Goal: Task Accomplishment & Management: Manage account settings

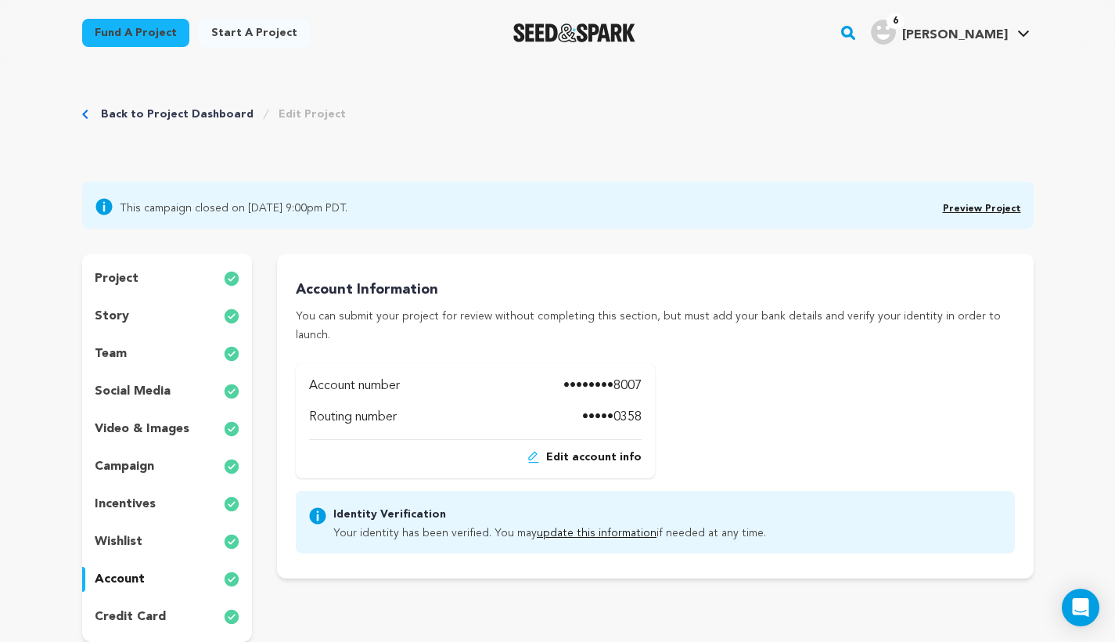
click at [212, 106] on link "Back to Project Dashboard" at bounding box center [177, 114] width 153 height 16
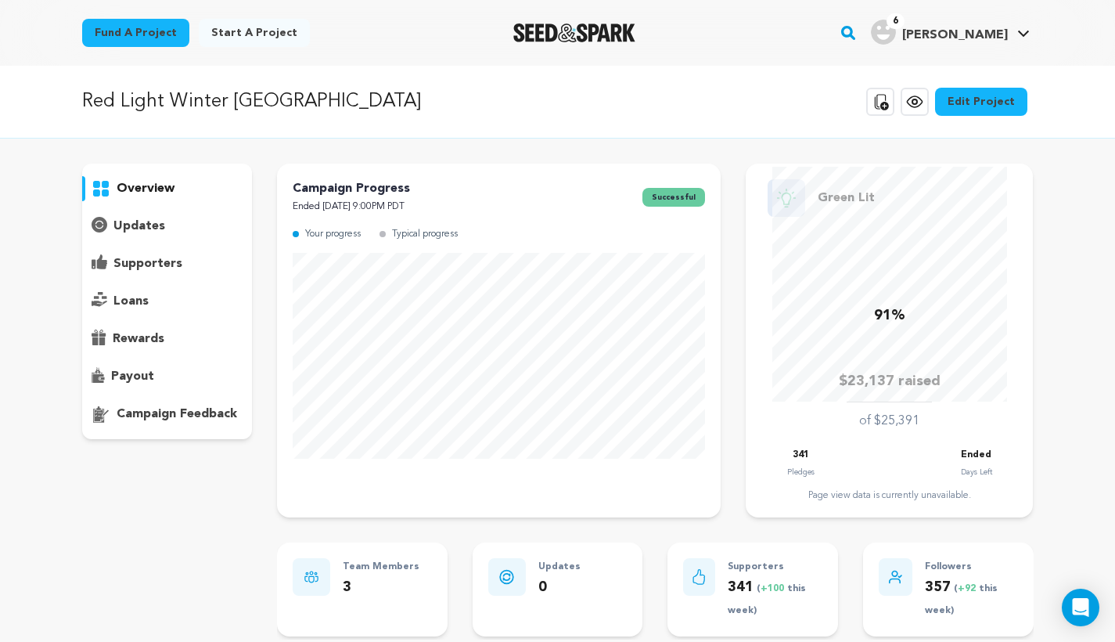
click at [165, 253] on div "supporters" at bounding box center [167, 263] width 171 height 25
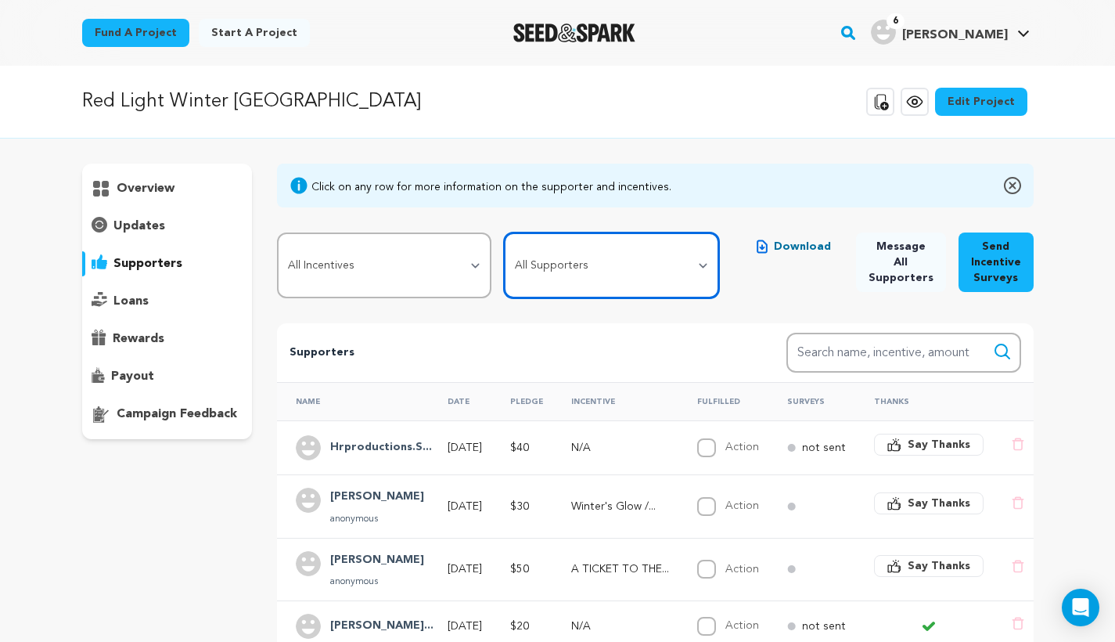
select select "pledge_incomplete"
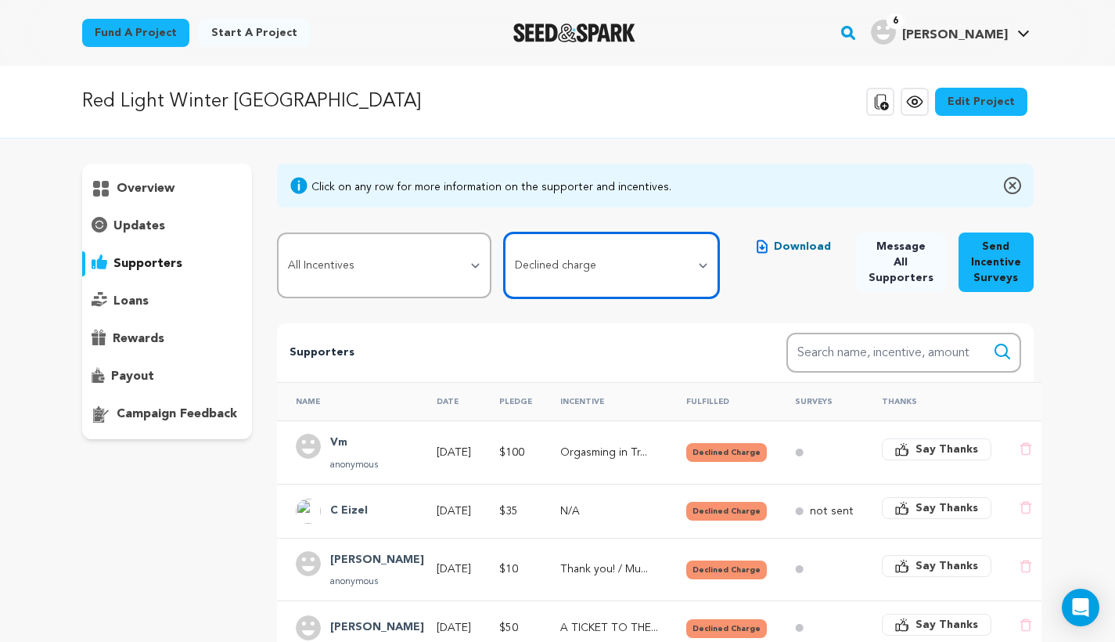
select select
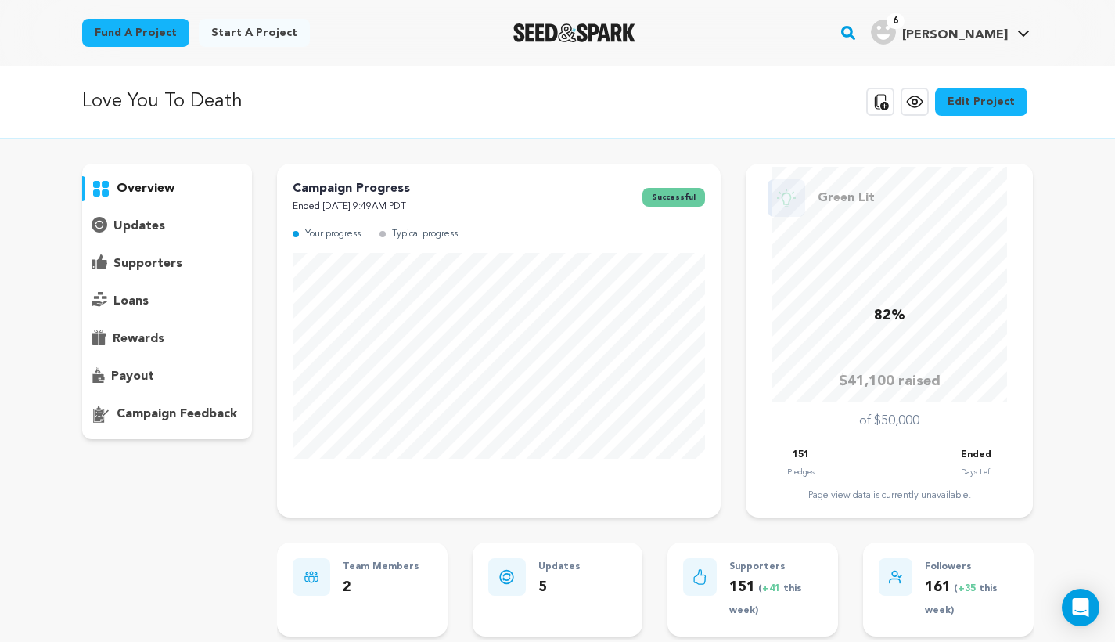
click at [145, 370] on p "payout" at bounding box center [132, 376] width 43 height 19
click at [194, 264] on div "supporters" at bounding box center [167, 263] width 171 height 25
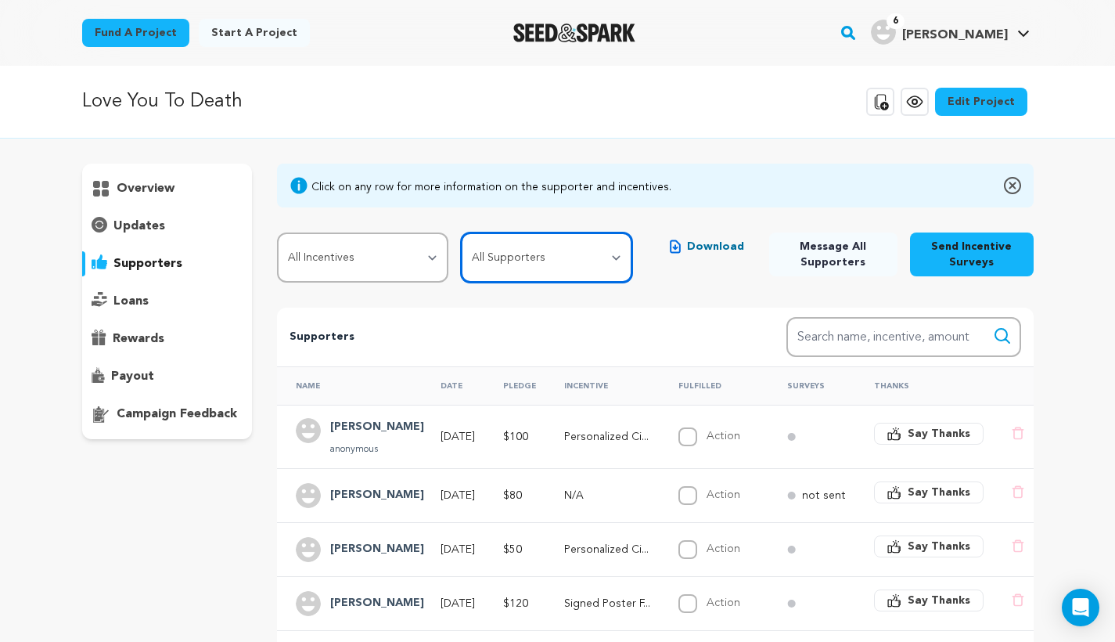
select select "pledge_incomplete"
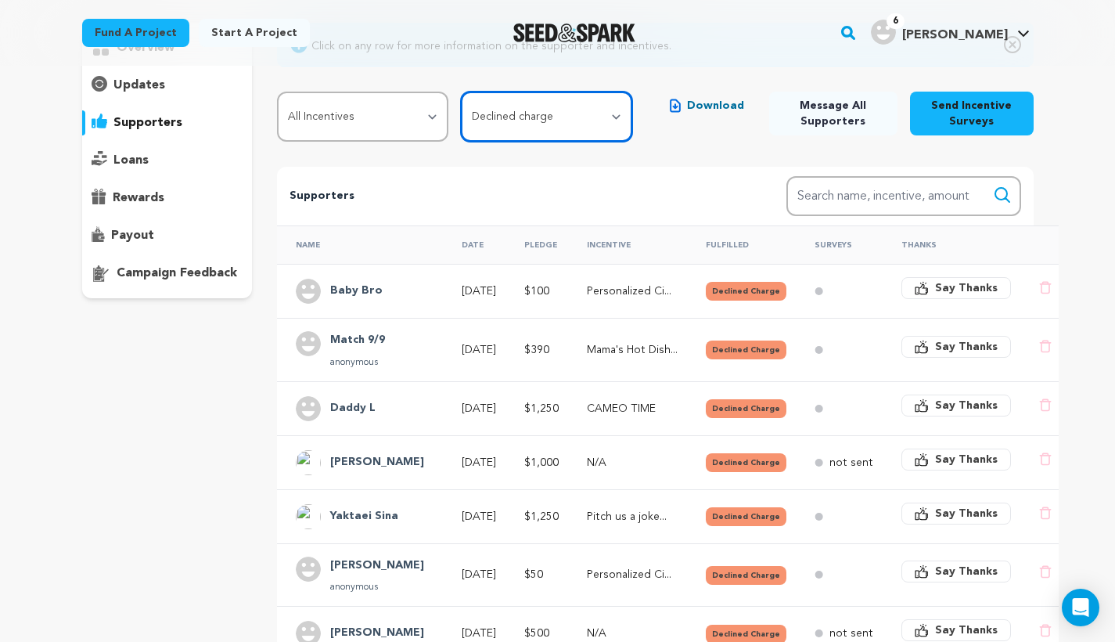
scroll to position [89, 0]
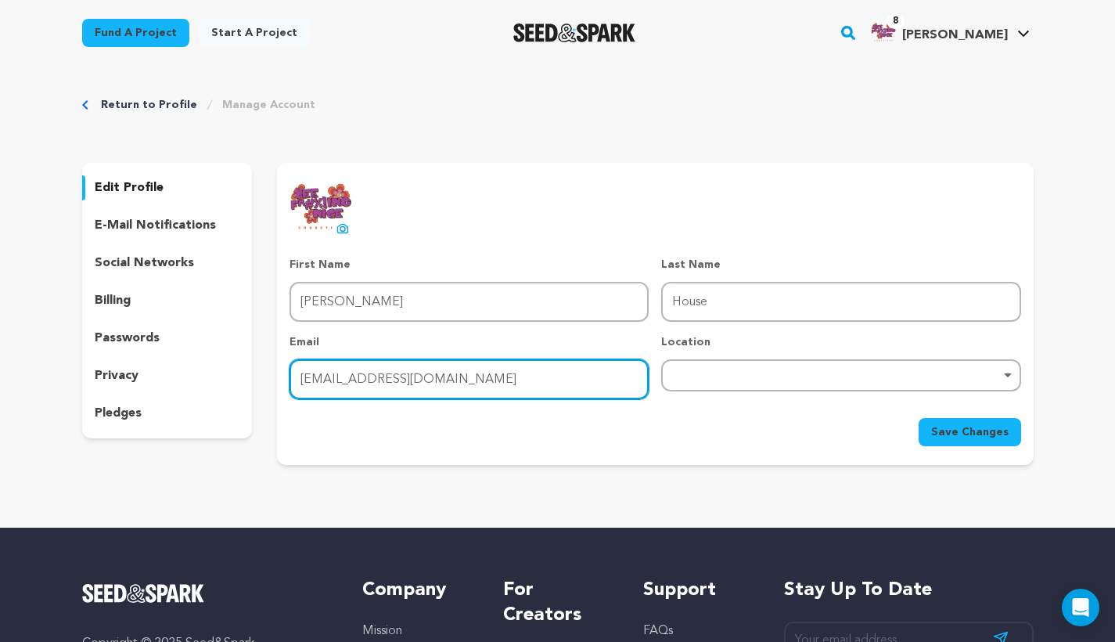
click at [488, 387] on input "ginnieleehouse@gmail.com" at bounding box center [468, 379] width 359 height 40
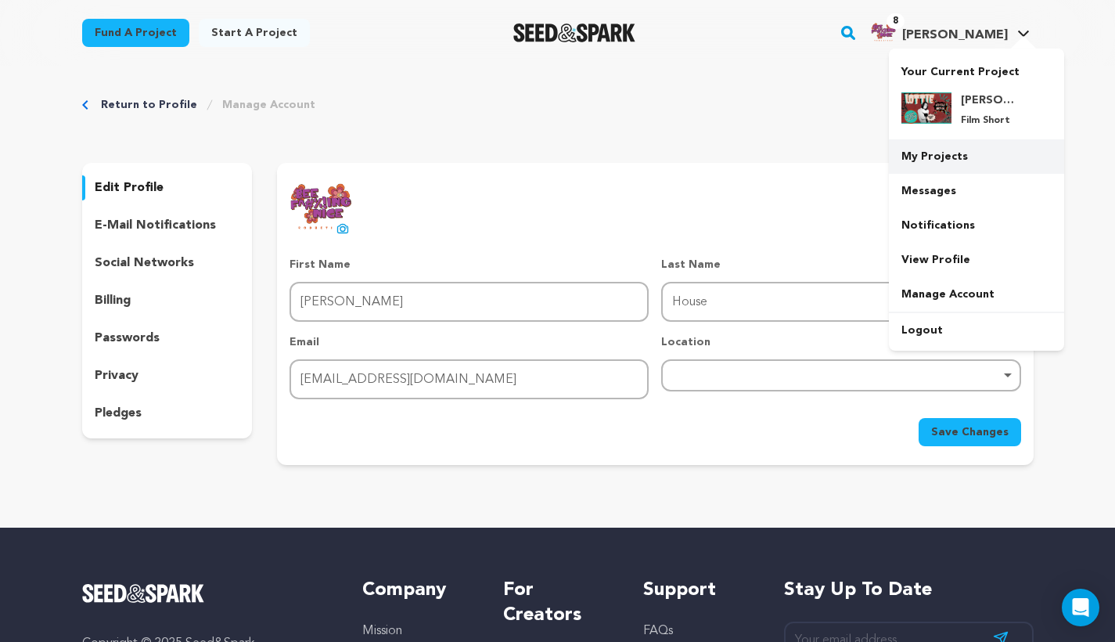
click at [958, 165] on link "My Projects" at bounding box center [976, 156] width 175 height 34
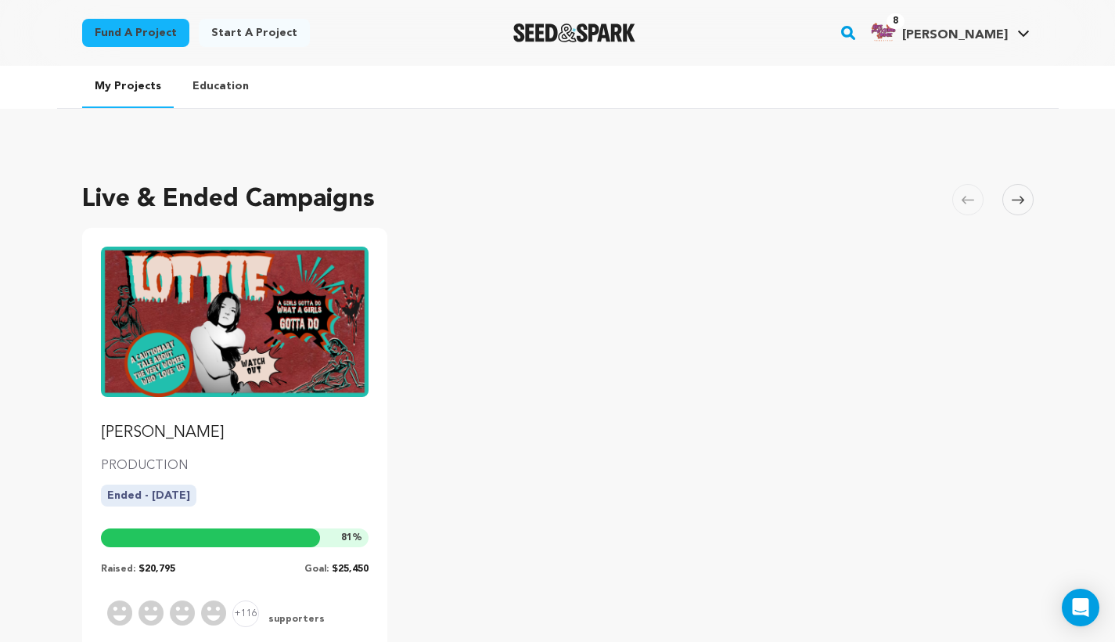
click at [191, 349] on img "Fund LOTTIE" at bounding box center [235, 321] width 268 height 150
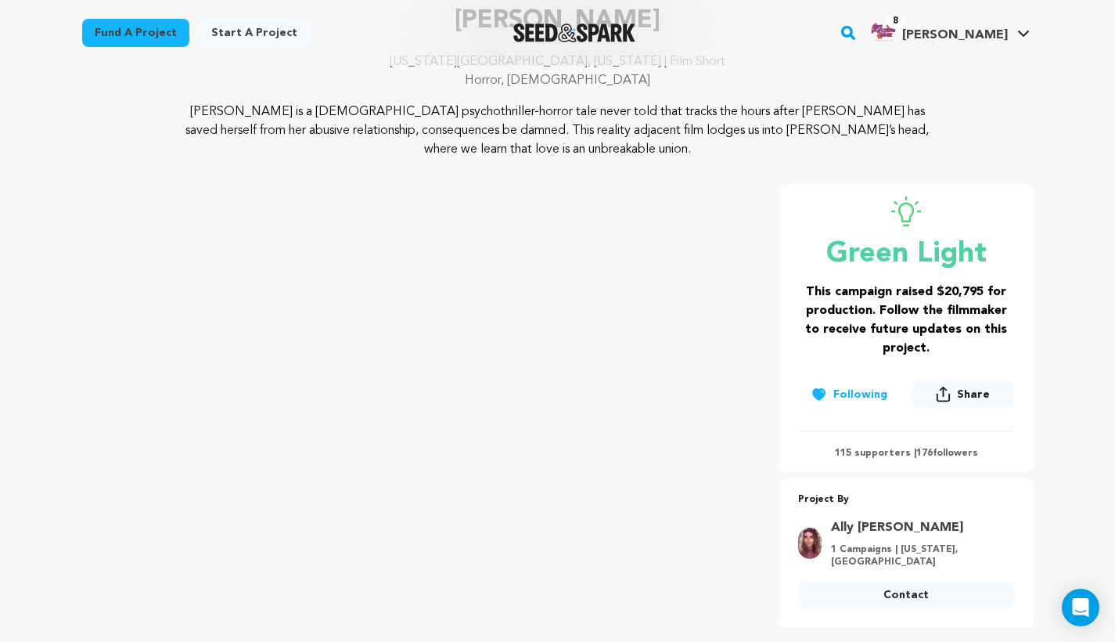
scroll to position [121, 0]
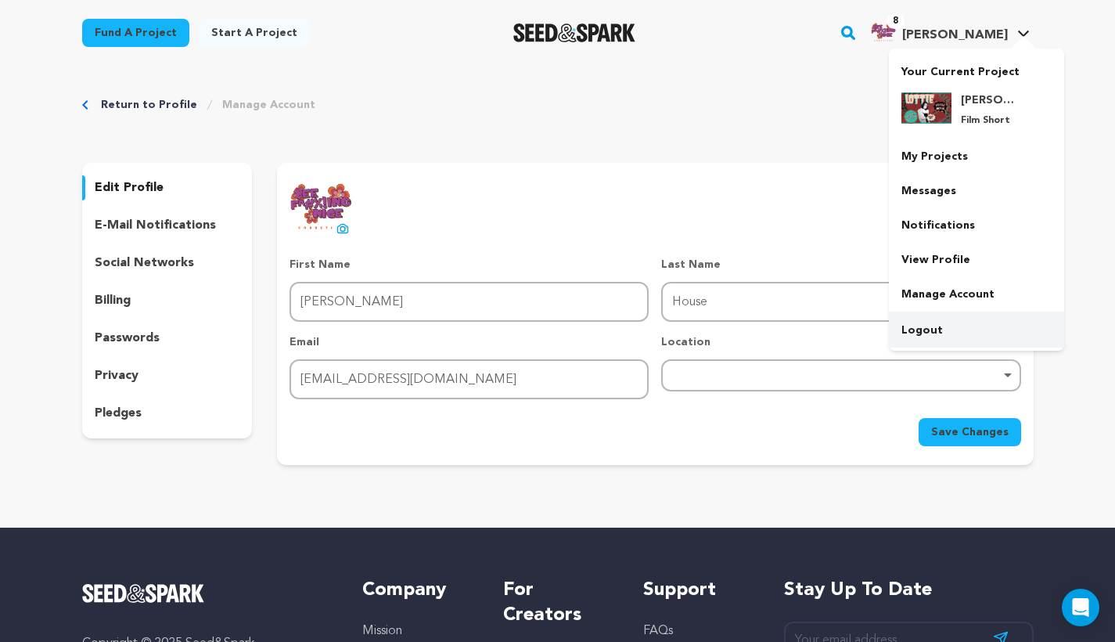
click at [907, 338] on link "Logout" at bounding box center [976, 330] width 175 height 34
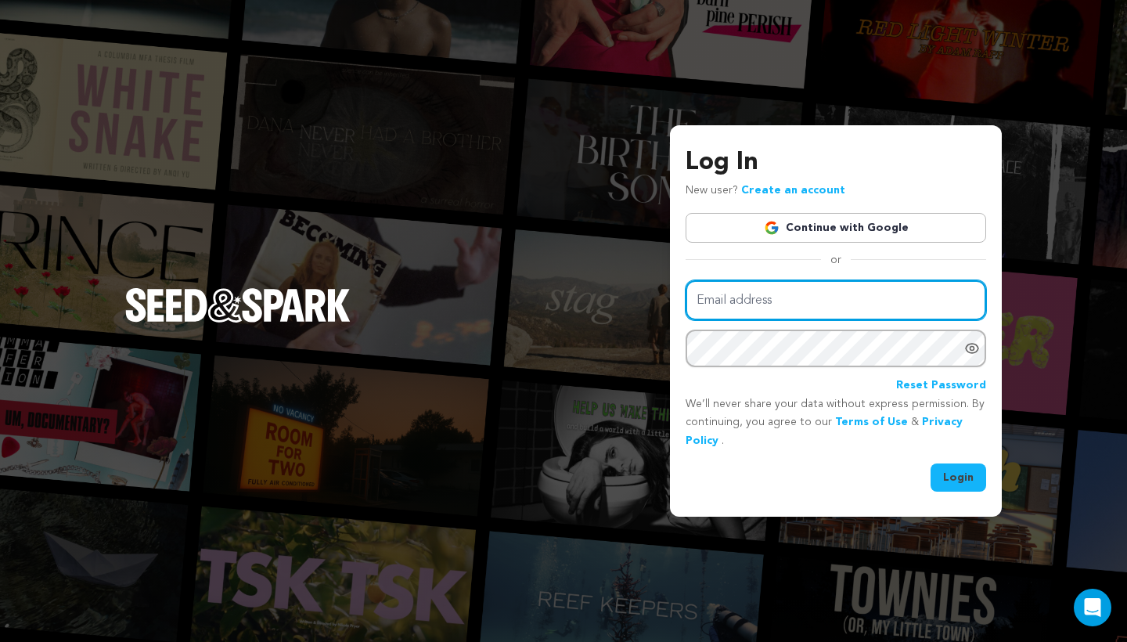
type input "mike@seedandspark.com"
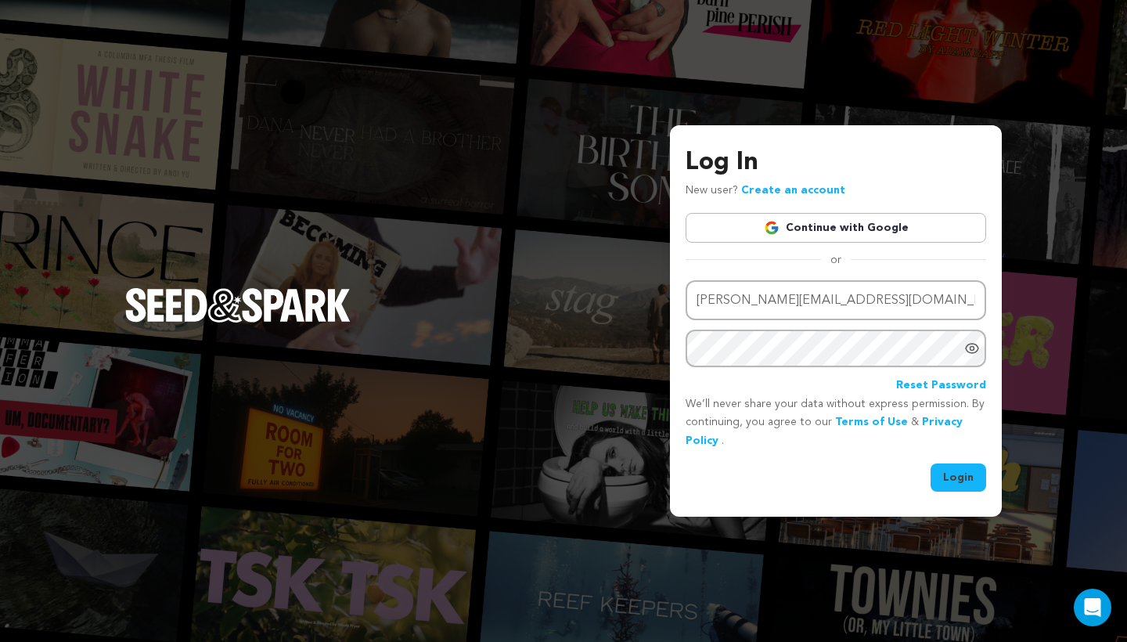
click at [971, 458] on div "Email address mike@seedandspark.com Password Reset Password We’ll never share y…" at bounding box center [835, 385] width 300 height 211
click at [969, 469] on button "Login" at bounding box center [958, 477] width 56 height 28
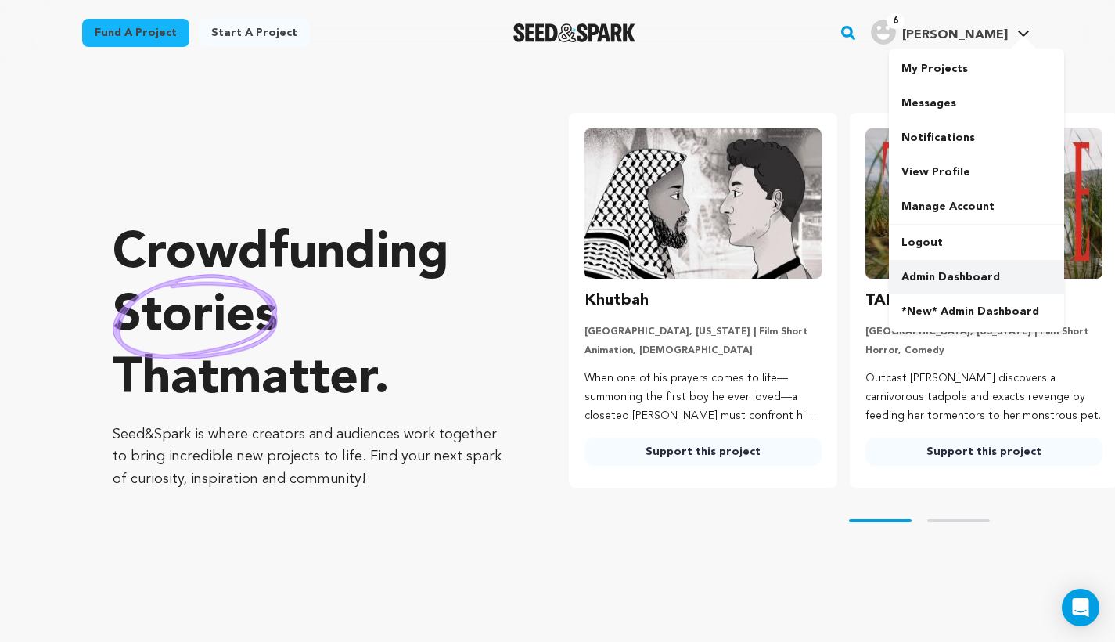
click at [936, 277] on link "Admin Dashboard" at bounding box center [976, 277] width 175 height 34
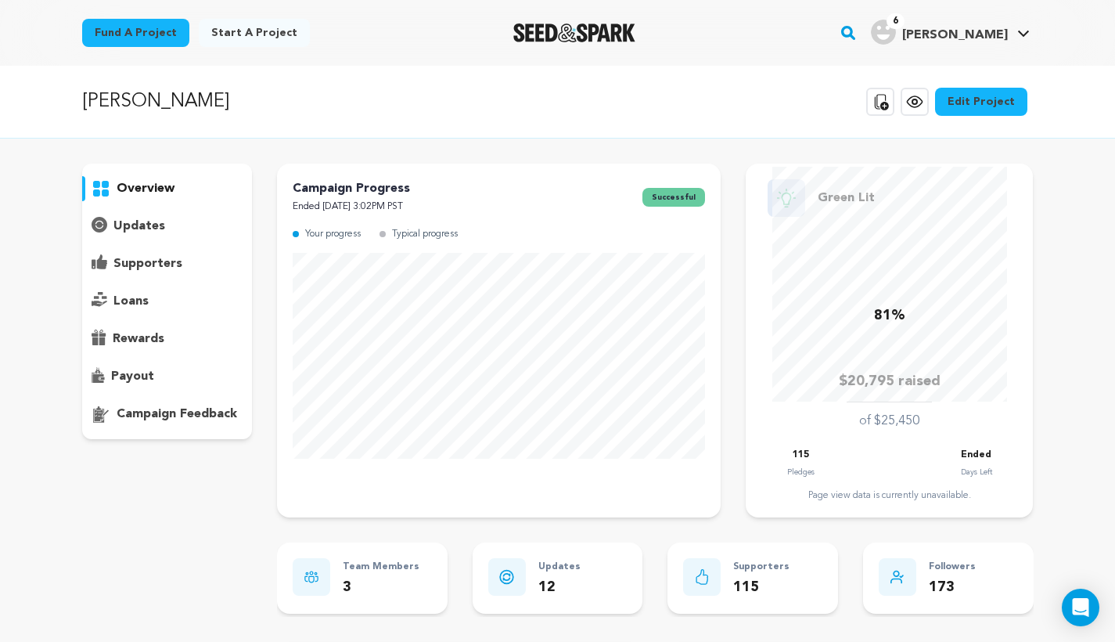
click at [1001, 99] on link "Edit Project" at bounding box center [981, 102] width 92 height 28
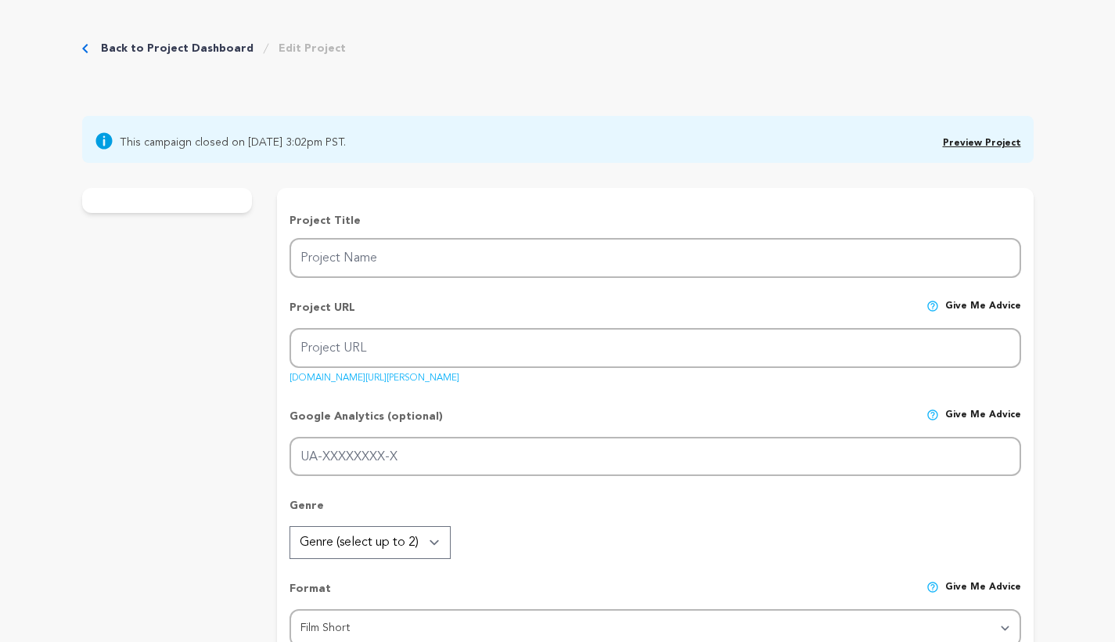
type input "[PERSON_NAME]"
type input "An exhausted and relieved Lottie escapes to her abandoned childhood home after …"
type textarea "[PERSON_NAME] is a [DEMOGRAPHIC_DATA] psychothriller-horror tale never told tha…"
type textarea "Our project aims to tell a slice-of-life story to fill the cravings of a [DEMOG…"
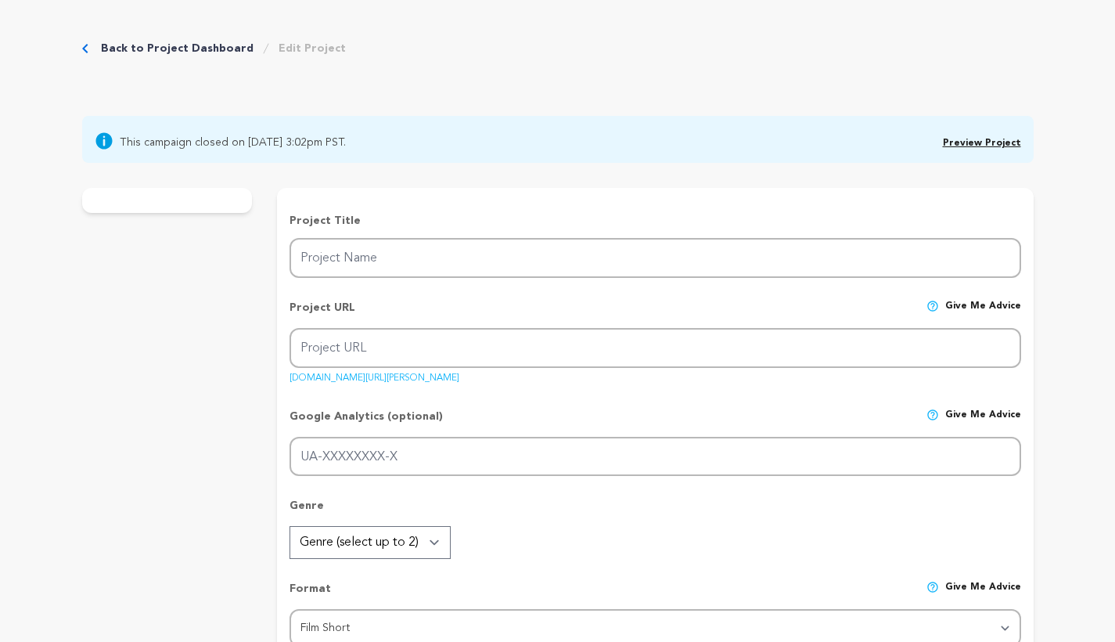
type textarea "Bee F^#%! Nice Productions"
radio input "true"
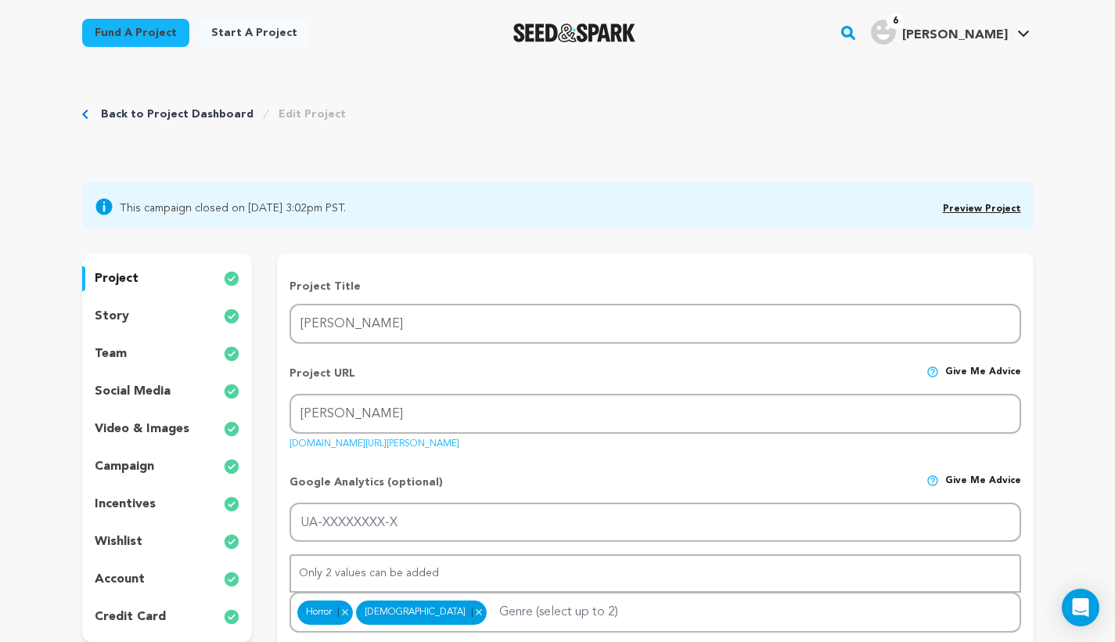
click at [121, 346] on p "team" at bounding box center [111, 353] width 32 height 19
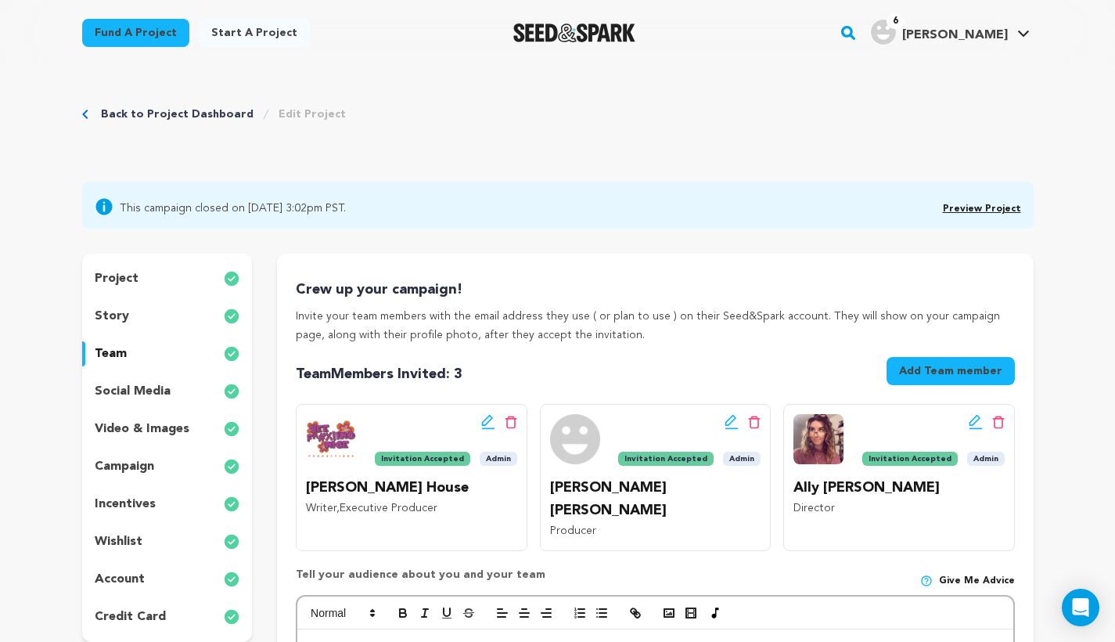
click at [981, 212] on link "Preview Project" at bounding box center [982, 208] width 78 height 9
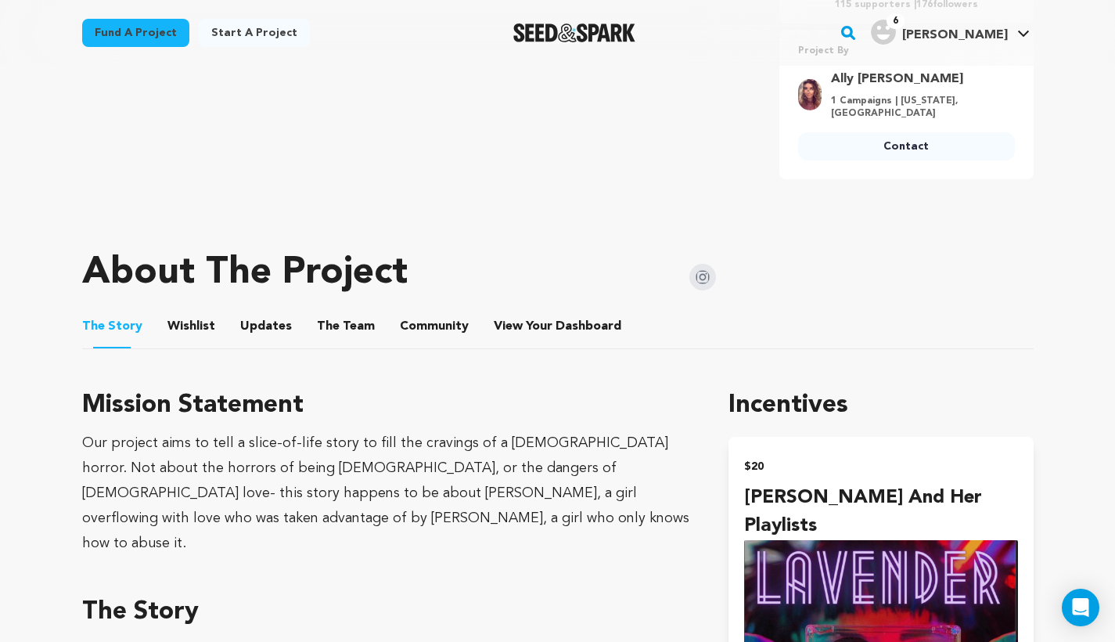
scroll to position [591, 0]
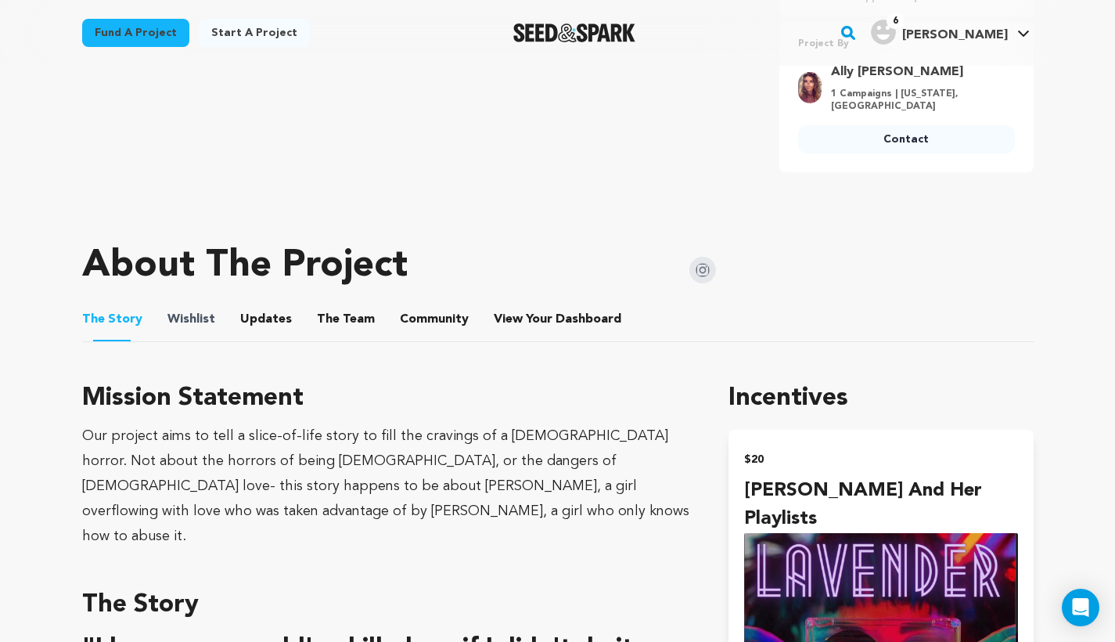
click at [207, 310] on span "Wishlist" at bounding box center [191, 319] width 48 height 19
click at [172, 304] on button "Wishlist" at bounding box center [191, 323] width 38 height 38
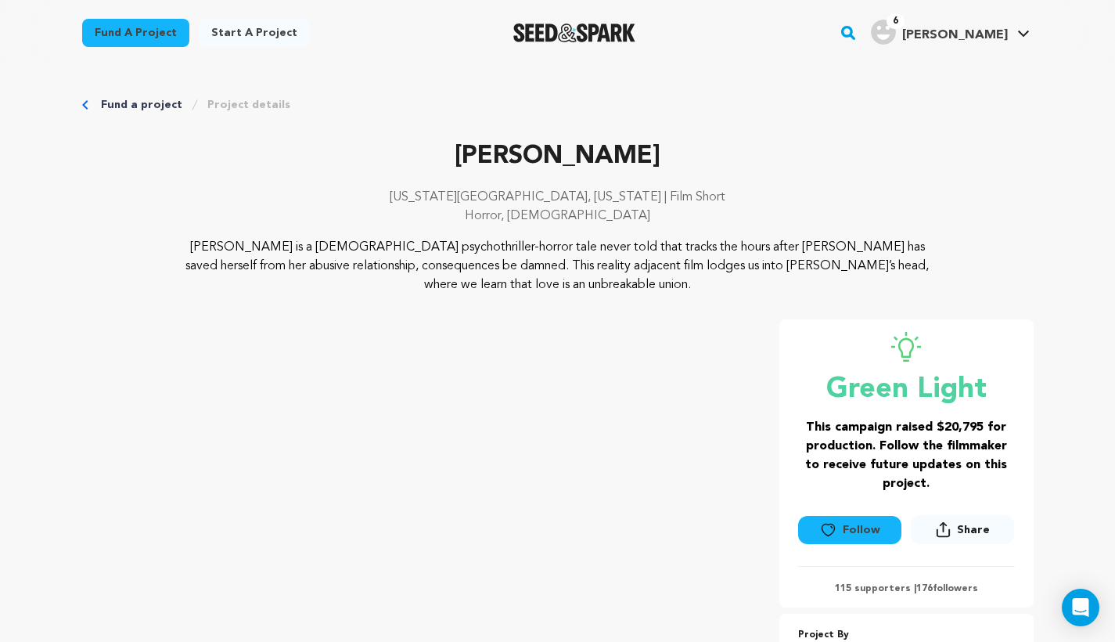
click at [598, 34] on img "Seed&Spark Homepage" at bounding box center [574, 32] width 123 height 19
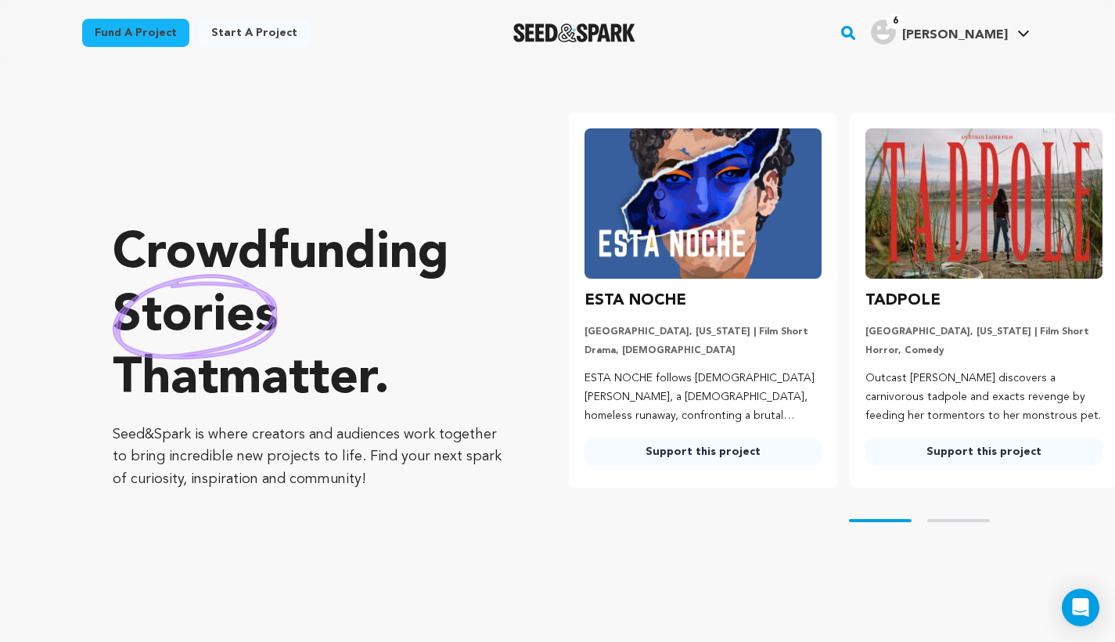
click at [737, 455] on link "Support this project" at bounding box center [702, 451] width 237 height 28
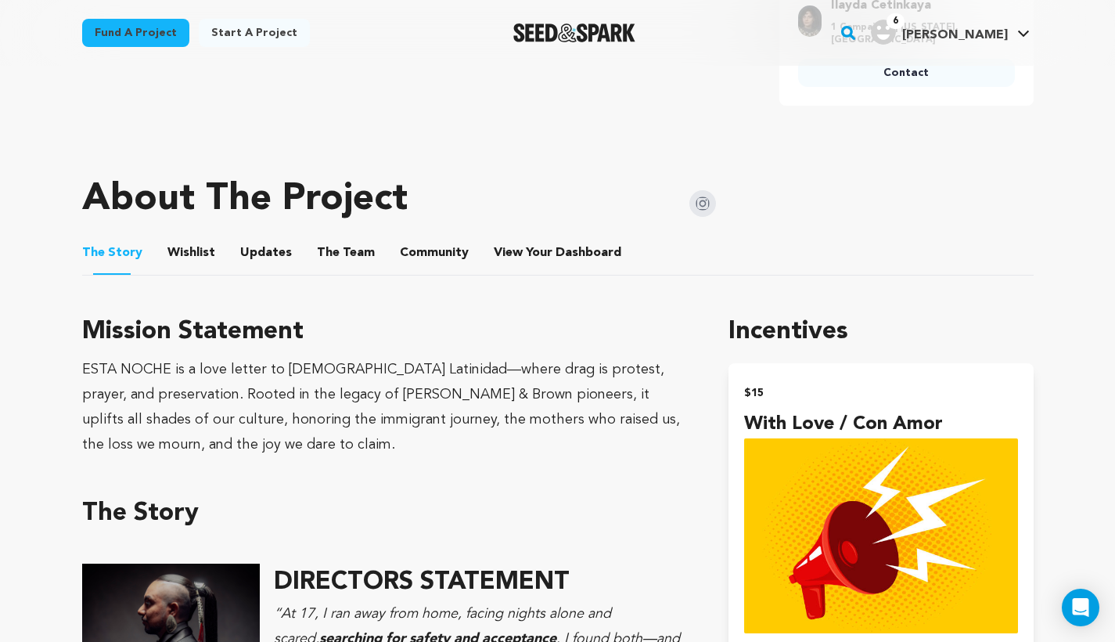
scroll to position [624, 0]
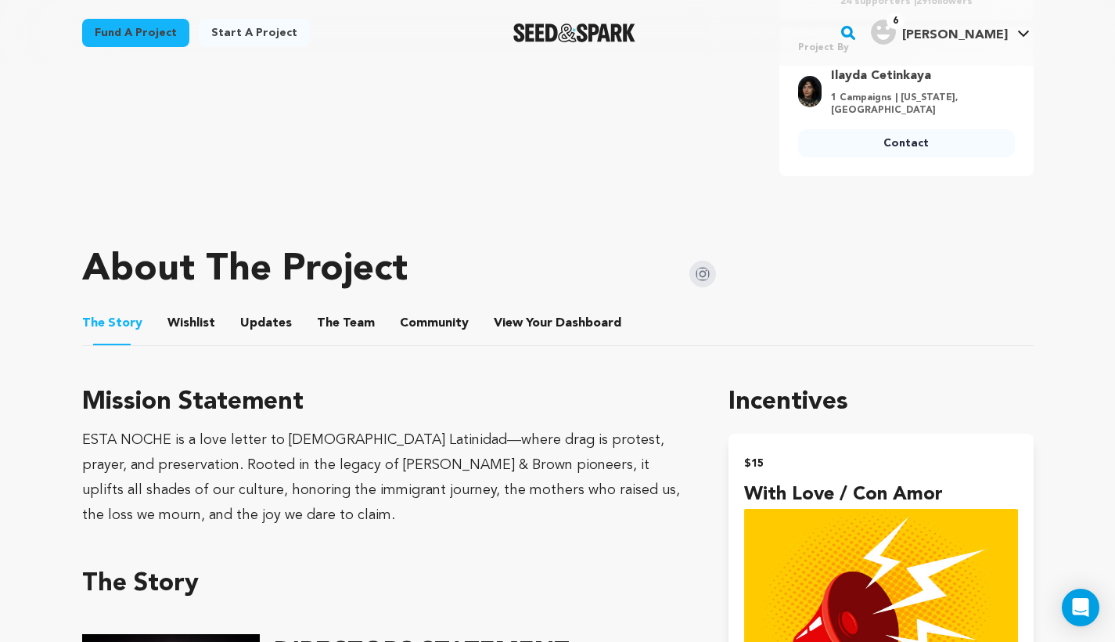
click at [189, 320] on button "Wishlist" at bounding box center [191, 326] width 38 height 38
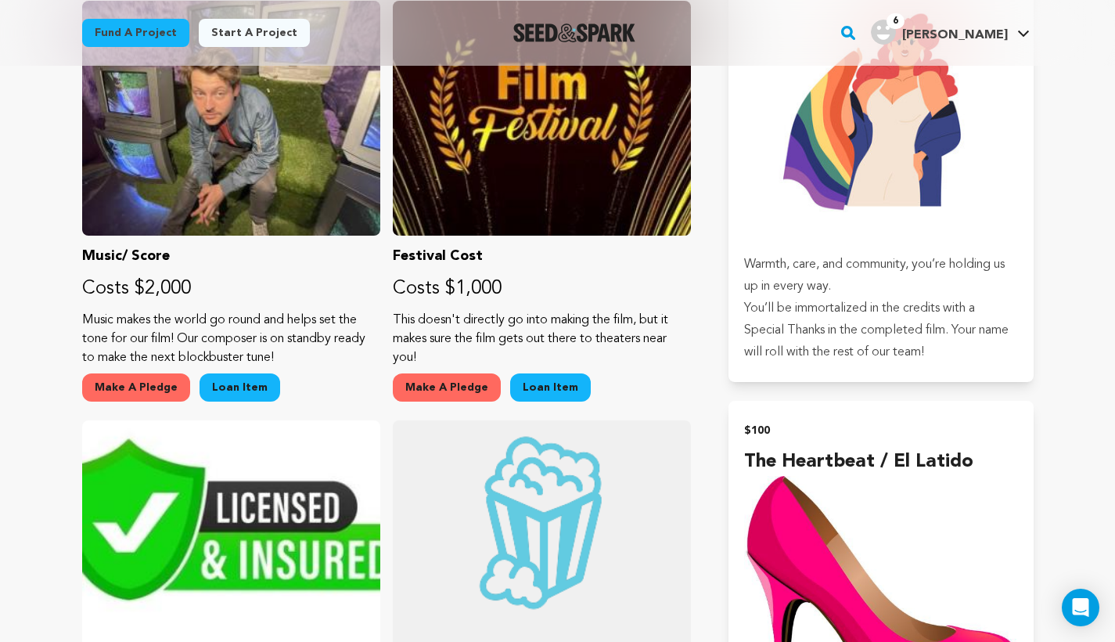
scroll to position [2198, 0]
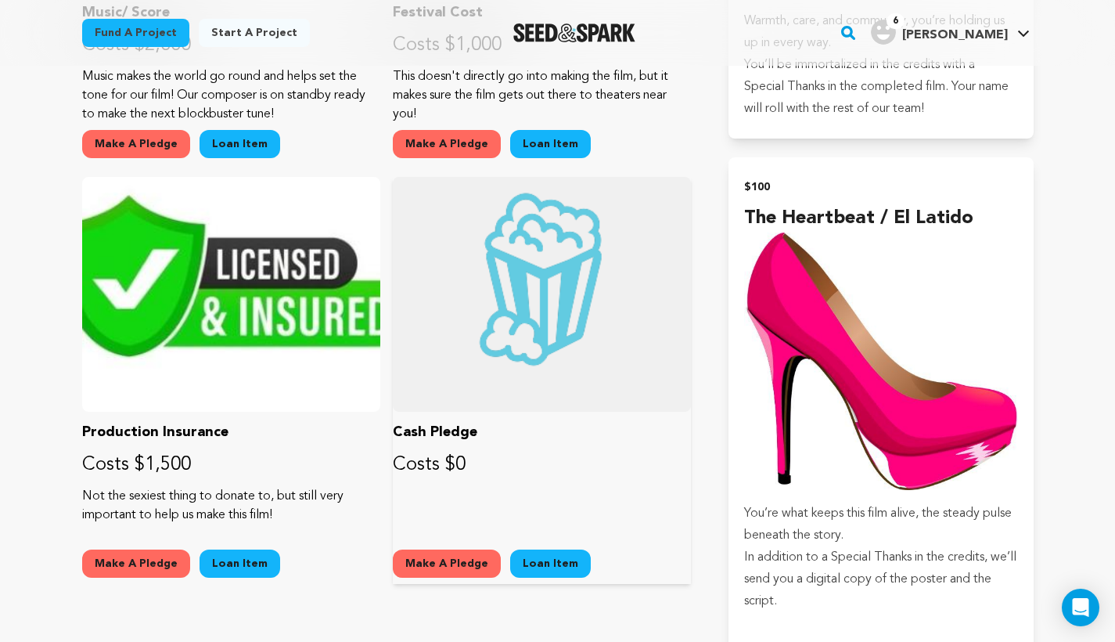
click at [544, 567] on button "Loan Item" at bounding box center [550, 563] width 81 height 28
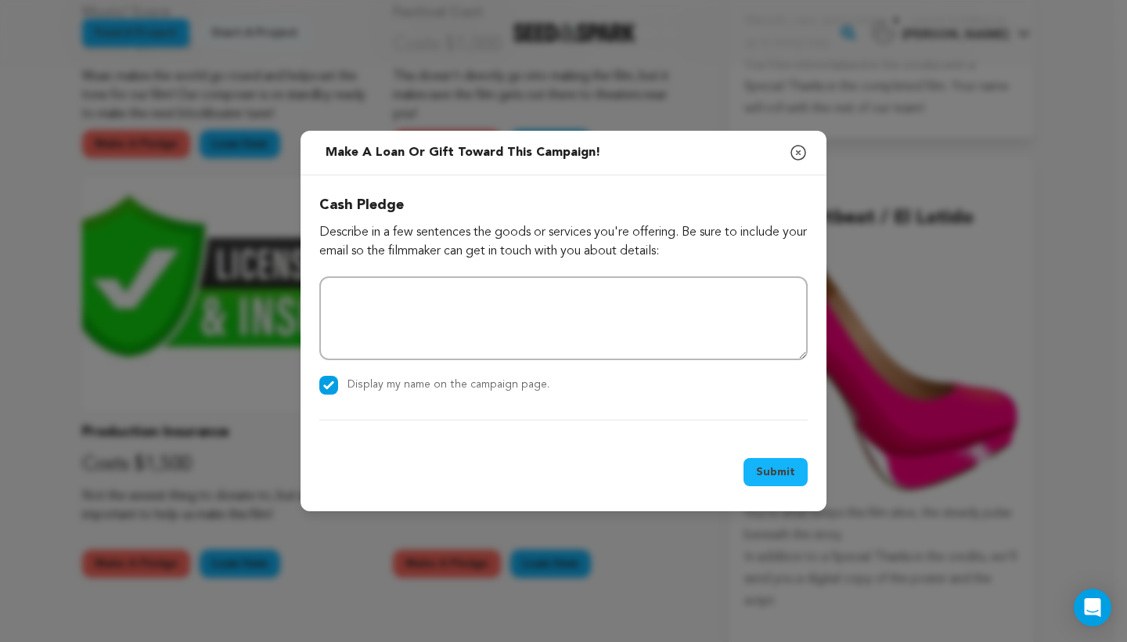
click at [800, 157] on icon "button" at bounding box center [798, 152] width 19 height 19
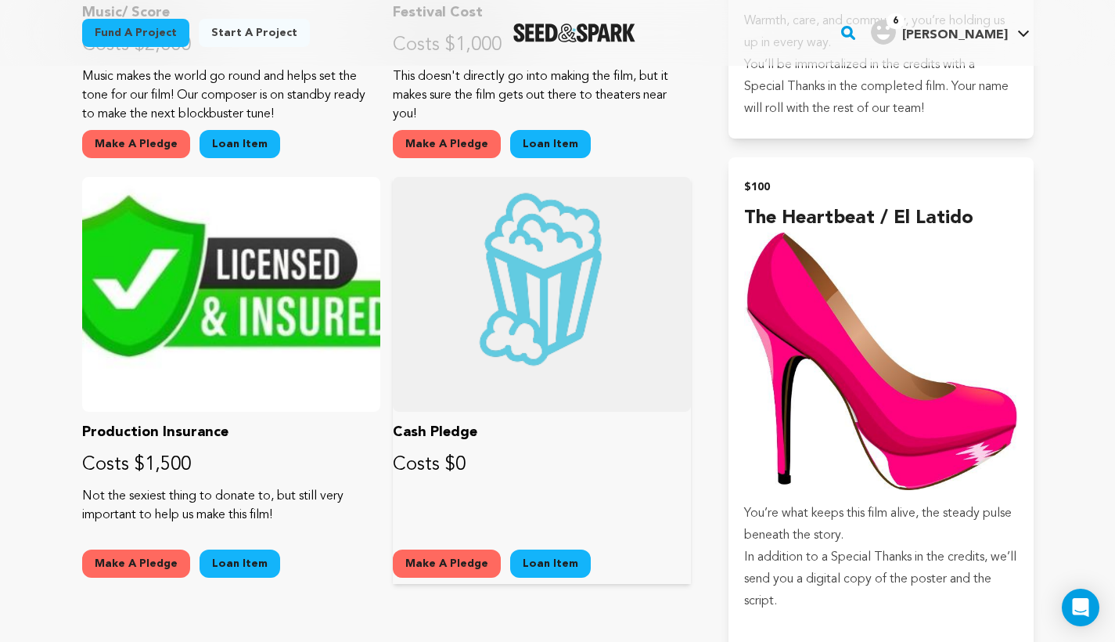
click at [470, 559] on button "Make A Pledge" at bounding box center [447, 563] width 108 height 28
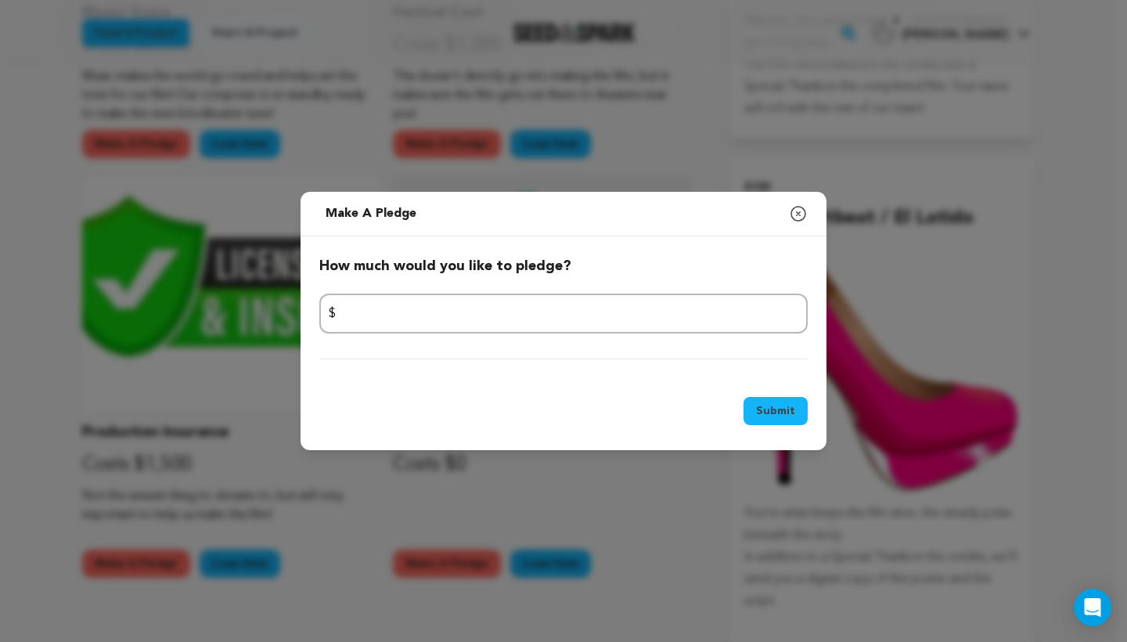
click at [803, 218] on icon "button" at bounding box center [798, 213] width 19 height 19
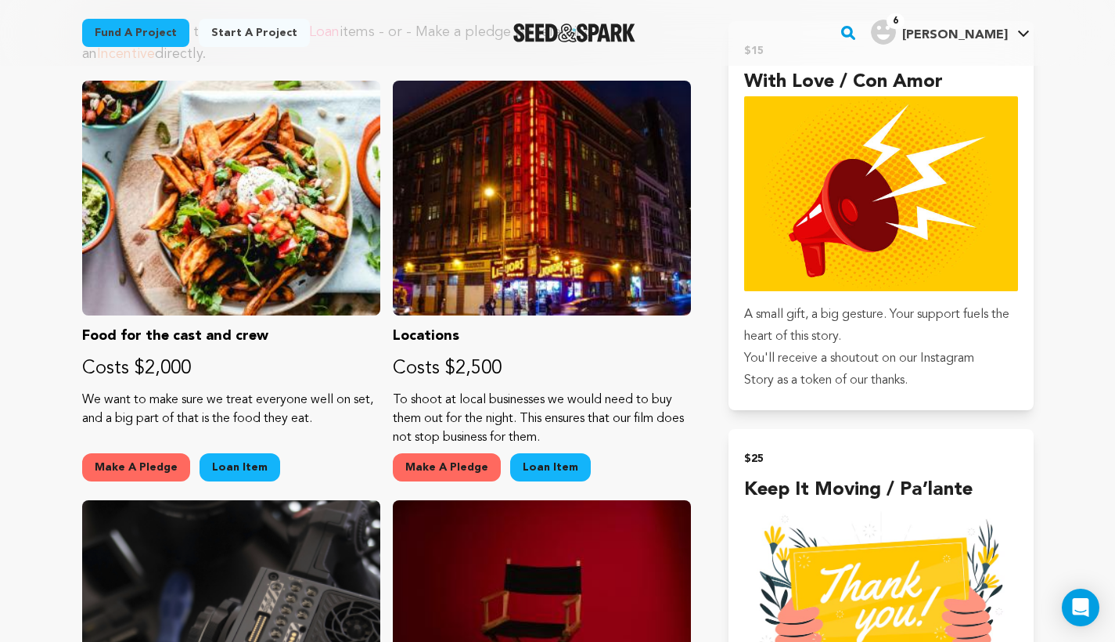
scroll to position [0, 0]
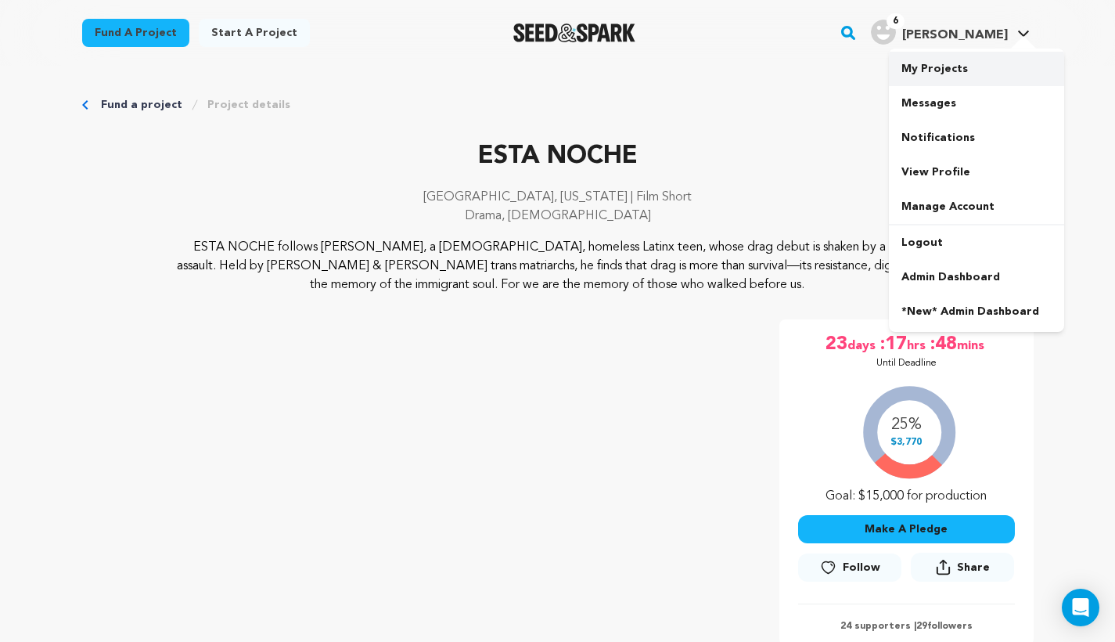
click at [974, 56] on link "My Projects" at bounding box center [976, 69] width 175 height 34
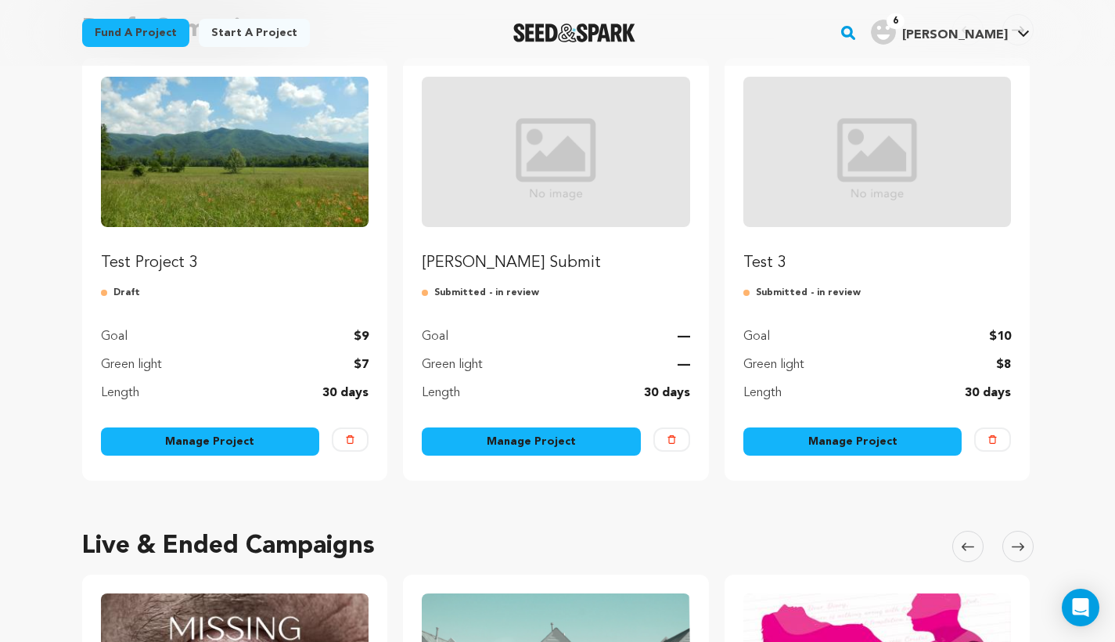
scroll to position [172, 0]
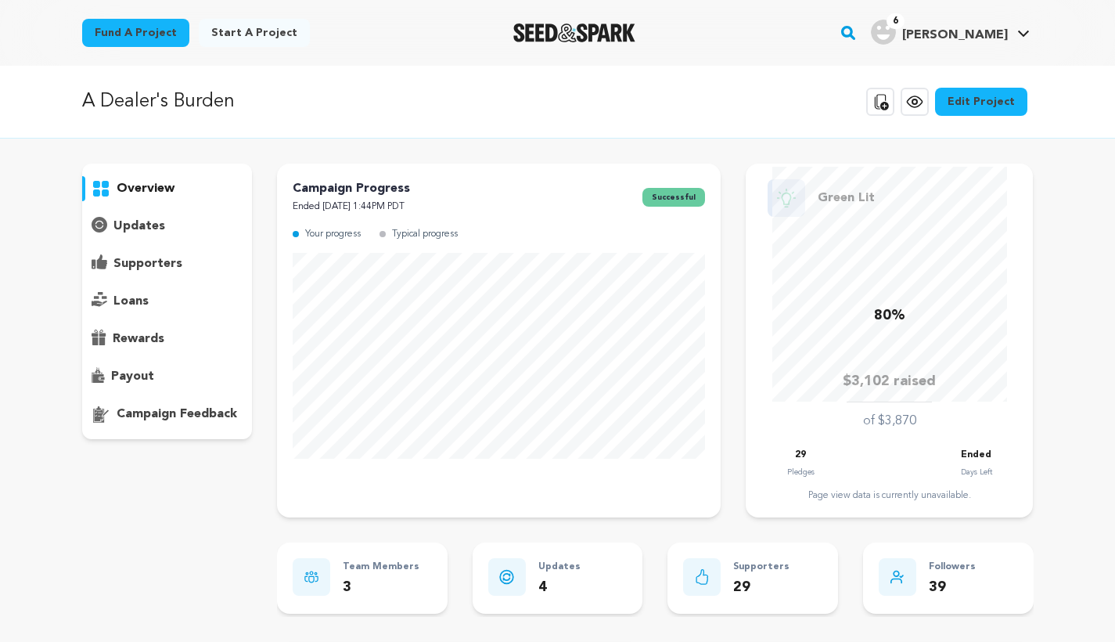
click at [994, 104] on link "Edit Project" at bounding box center [981, 102] width 92 height 28
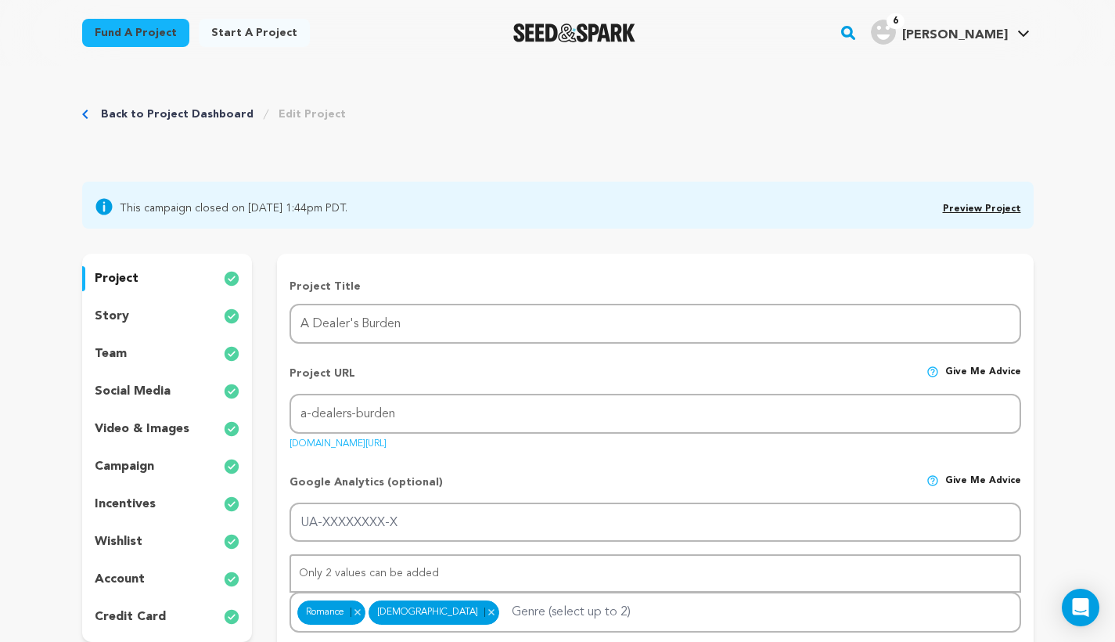
click at [120, 578] on p "account" at bounding box center [120, 579] width 50 height 19
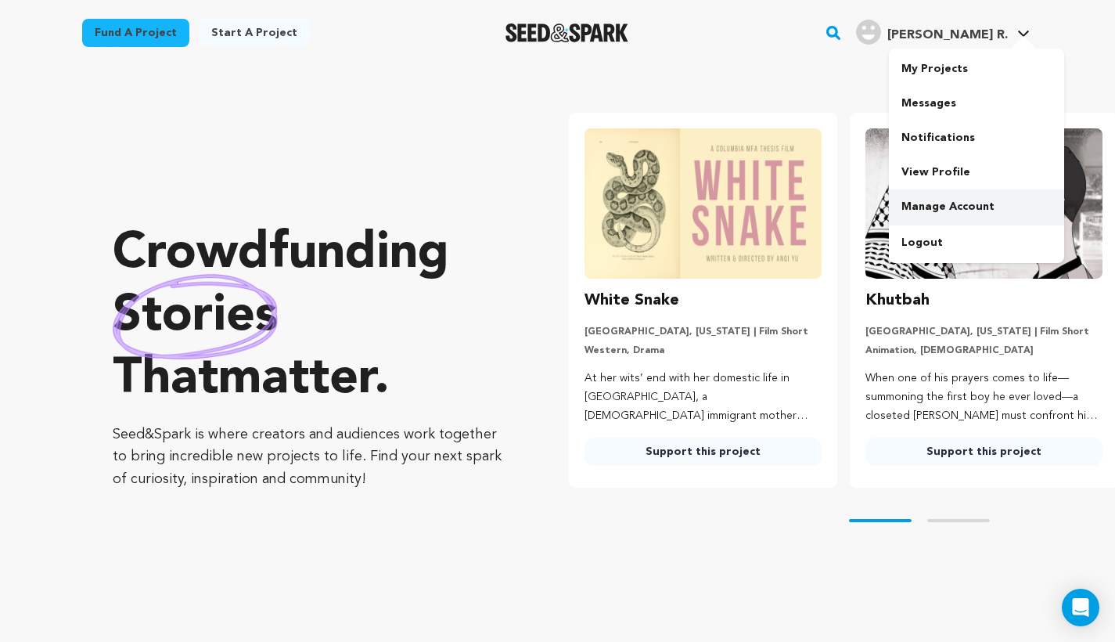
click at [933, 219] on link "Manage Account" at bounding box center [976, 206] width 175 height 34
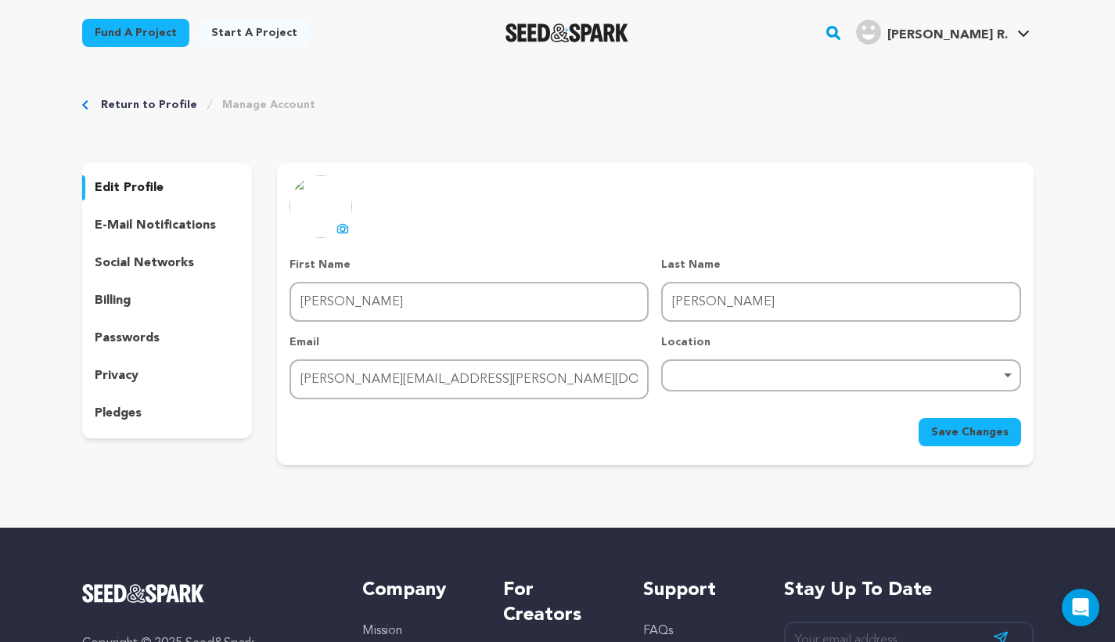
click at [171, 419] on div "pledges" at bounding box center [167, 413] width 171 height 25
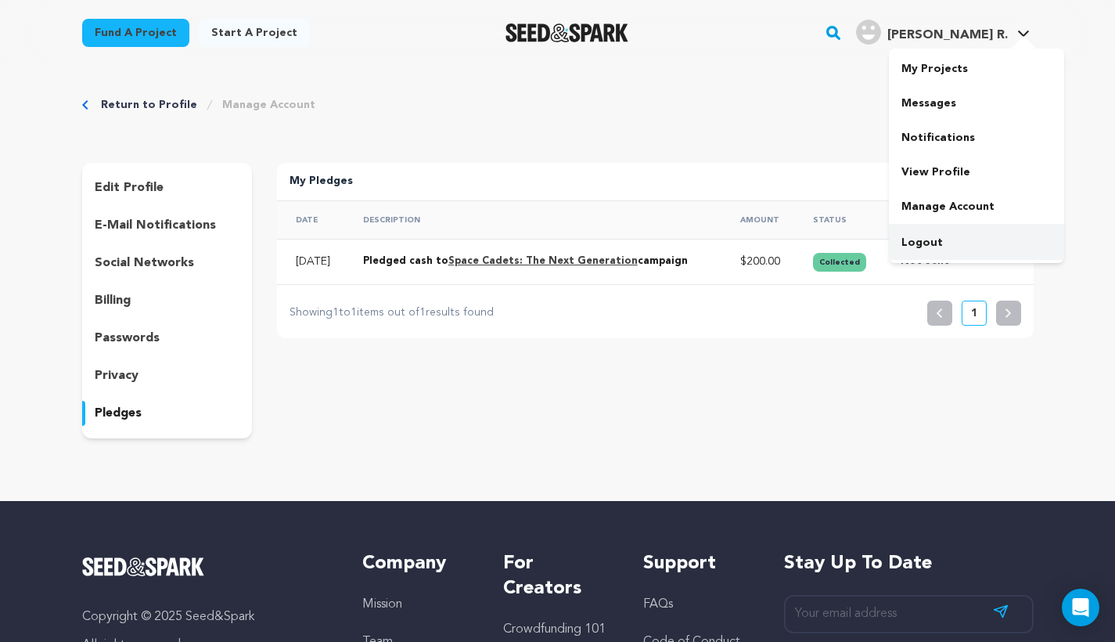
click at [930, 245] on link "Logout" at bounding box center [976, 242] width 175 height 34
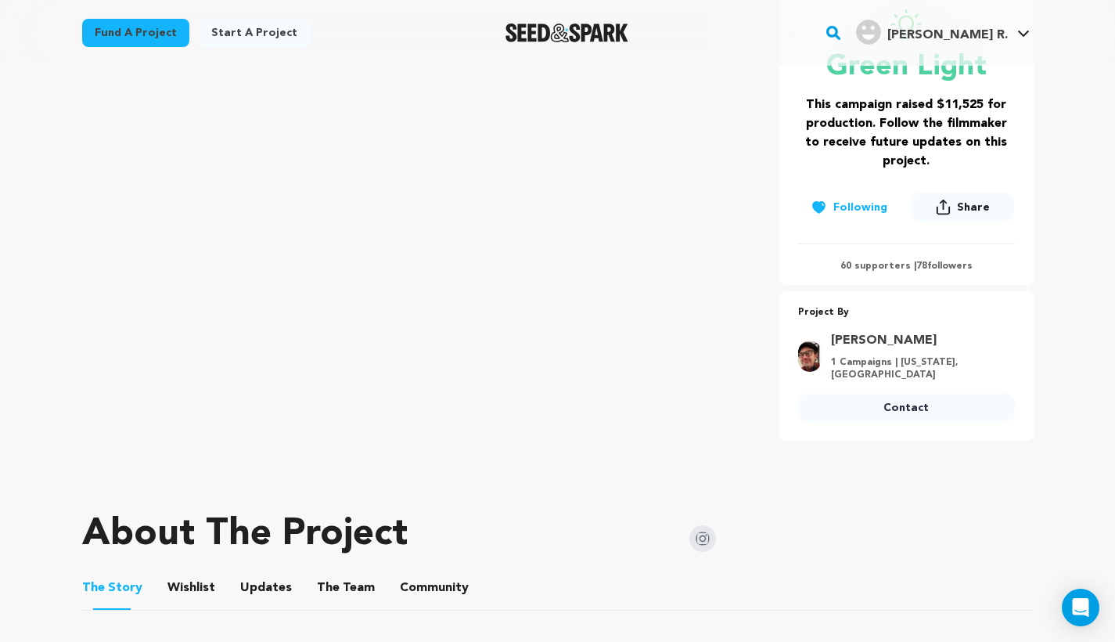
scroll to position [315, 0]
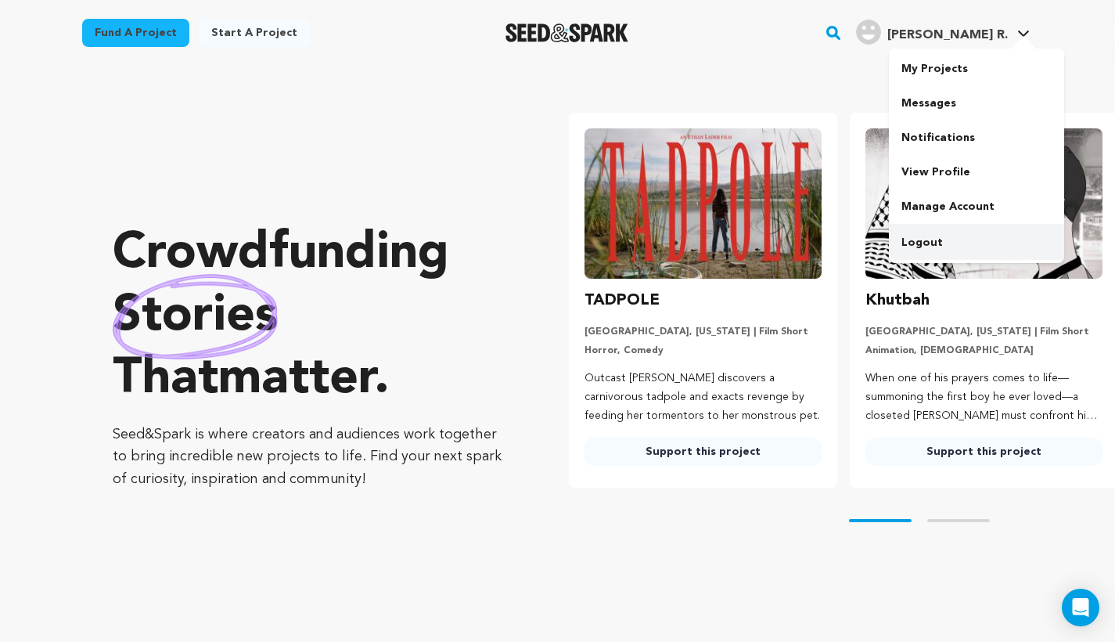
click at [930, 237] on link "Logout" at bounding box center [976, 242] width 175 height 34
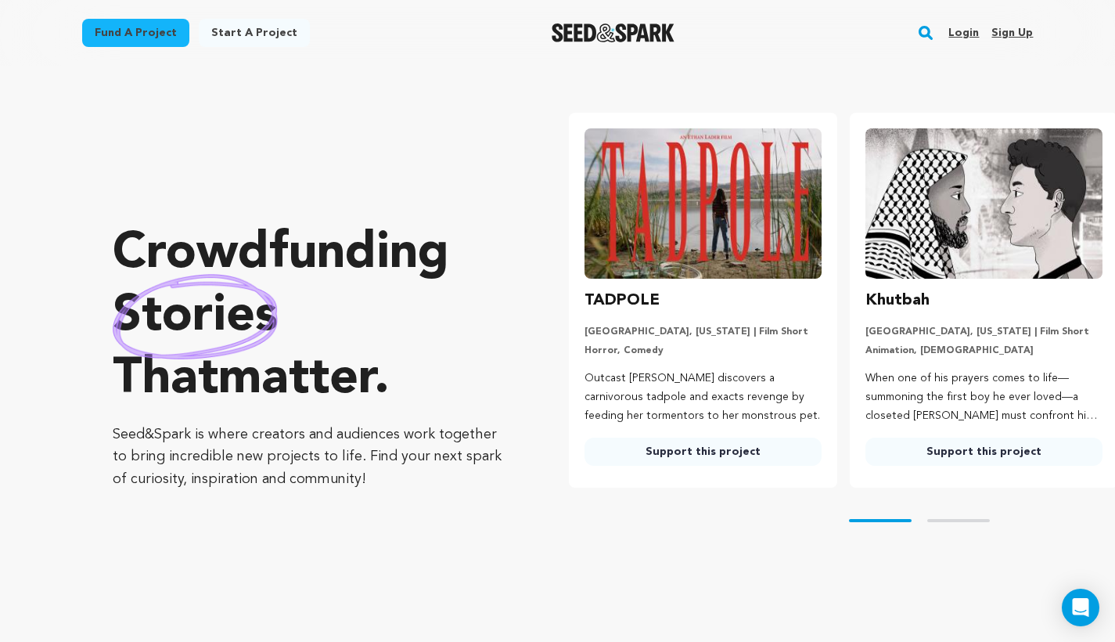
click at [969, 34] on link "Login" at bounding box center [963, 32] width 31 height 25
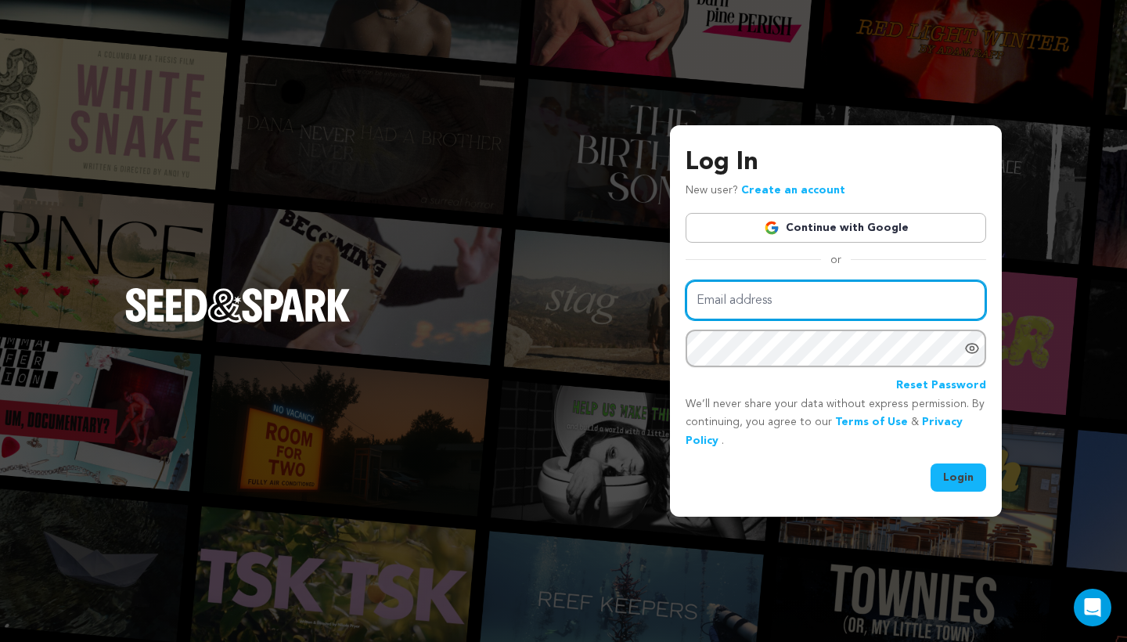
type input "[PERSON_NAME][EMAIL_ADDRESS][DOMAIN_NAME]"
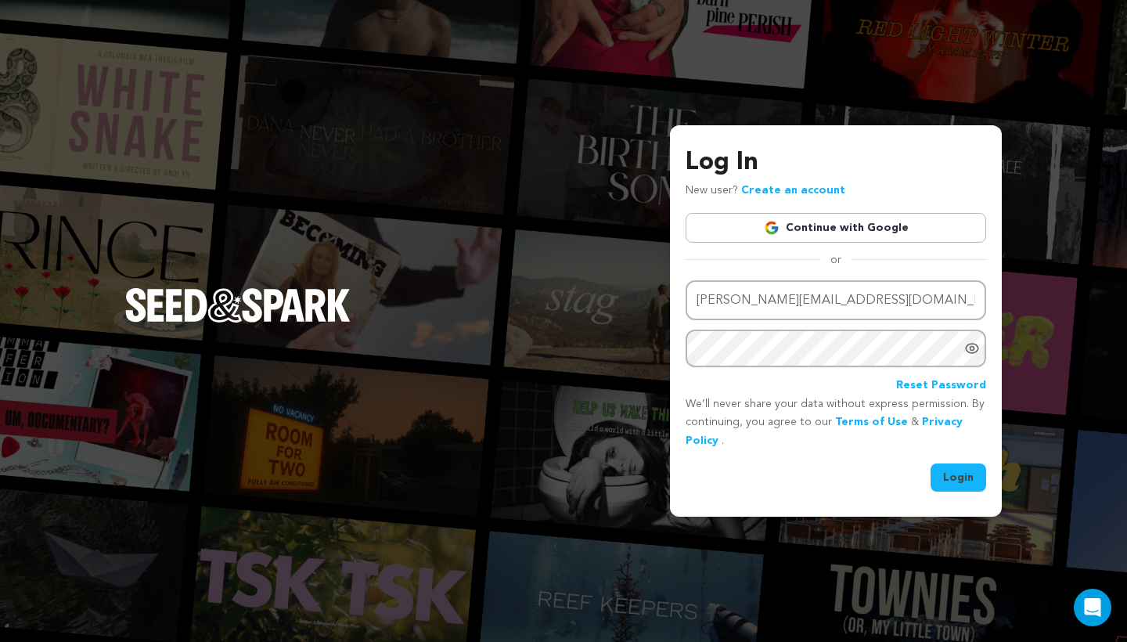
click at [952, 471] on button "Login" at bounding box center [958, 477] width 56 height 28
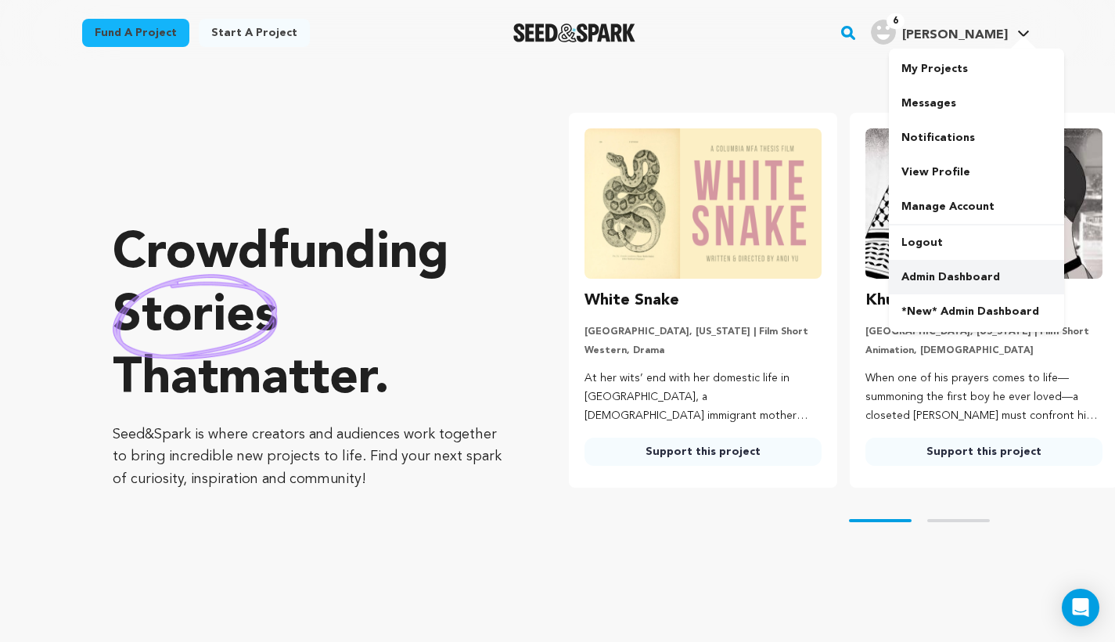
click at [932, 283] on link "Admin Dashboard" at bounding box center [976, 277] width 175 height 34
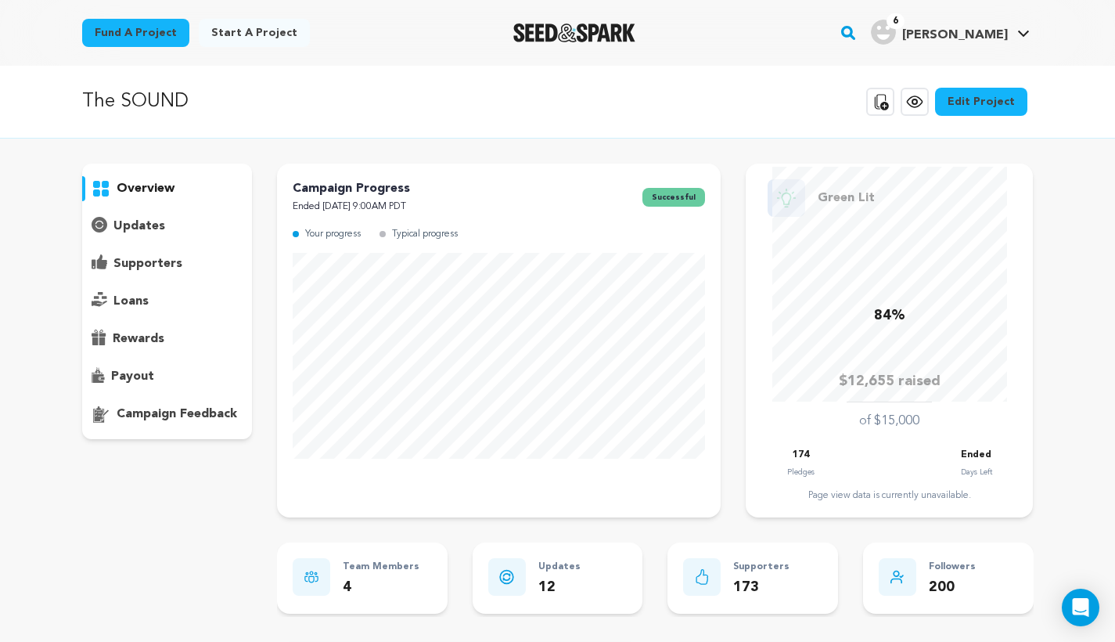
click at [990, 92] on link "Edit Project" at bounding box center [981, 102] width 92 height 28
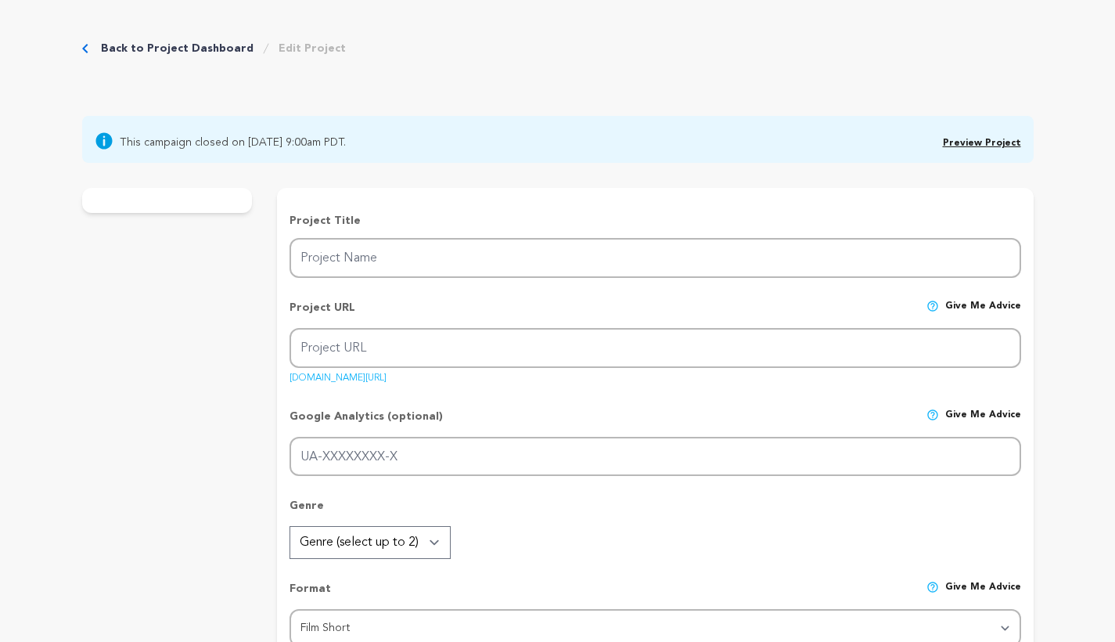
type input "The SOUND"
type input "the-sound-film"
type input "A creatively blocked designer begins hearing a mysterious sound that throws her…"
type textarea "The Sound is a visually poetic short film told through fast-forward and slow mo…"
type textarea "This film is about learning to trust your own body and inner voice. Women are o…"
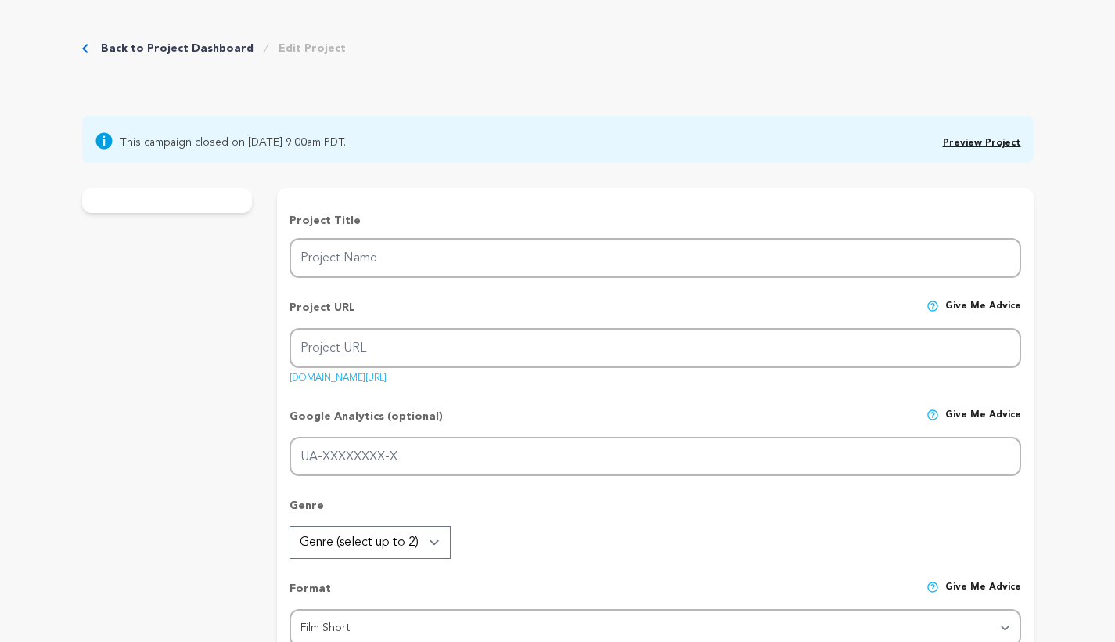
radio input "true"
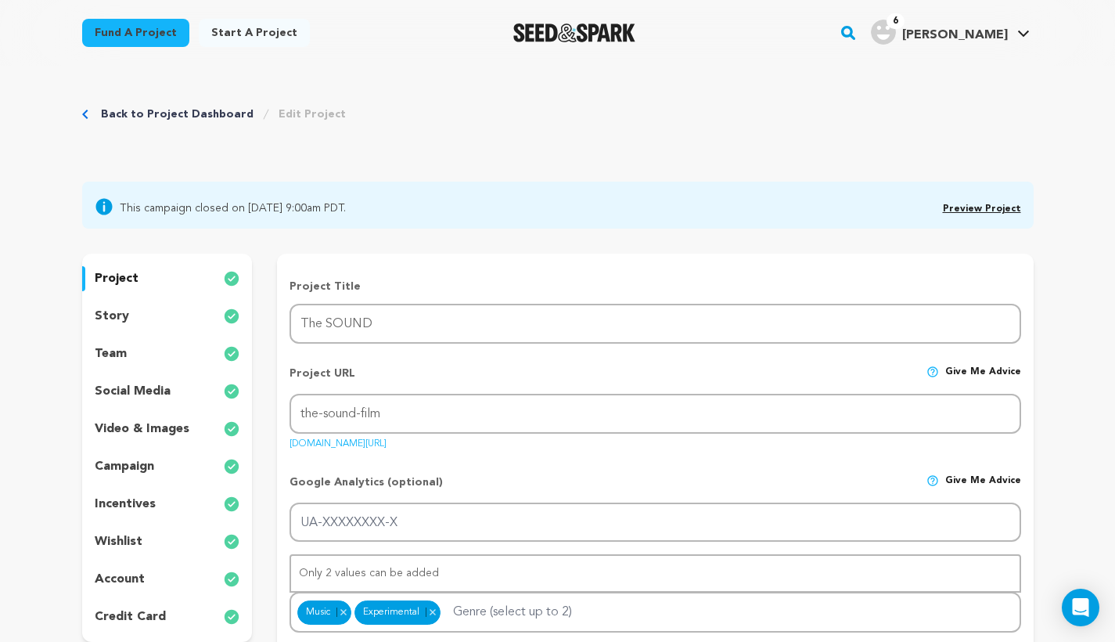
click at [136, 580] on p "account" at bounding box center [120, 579] width 50 height 19
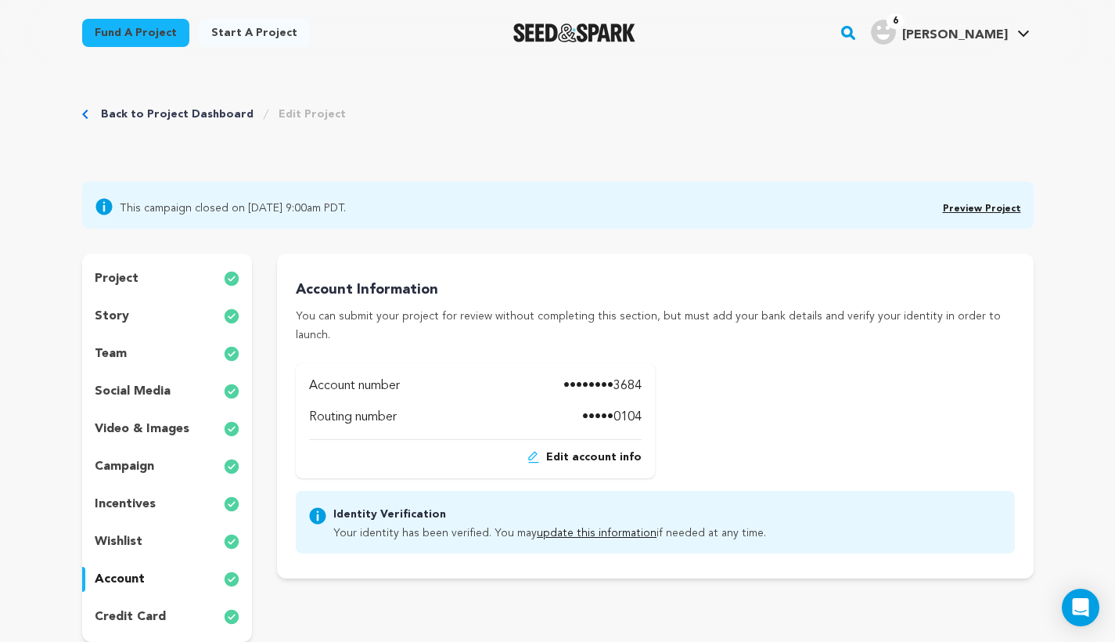
click at [954, 209] on link "Preview Project" at bounding box center [982, 208] width 78 height 9
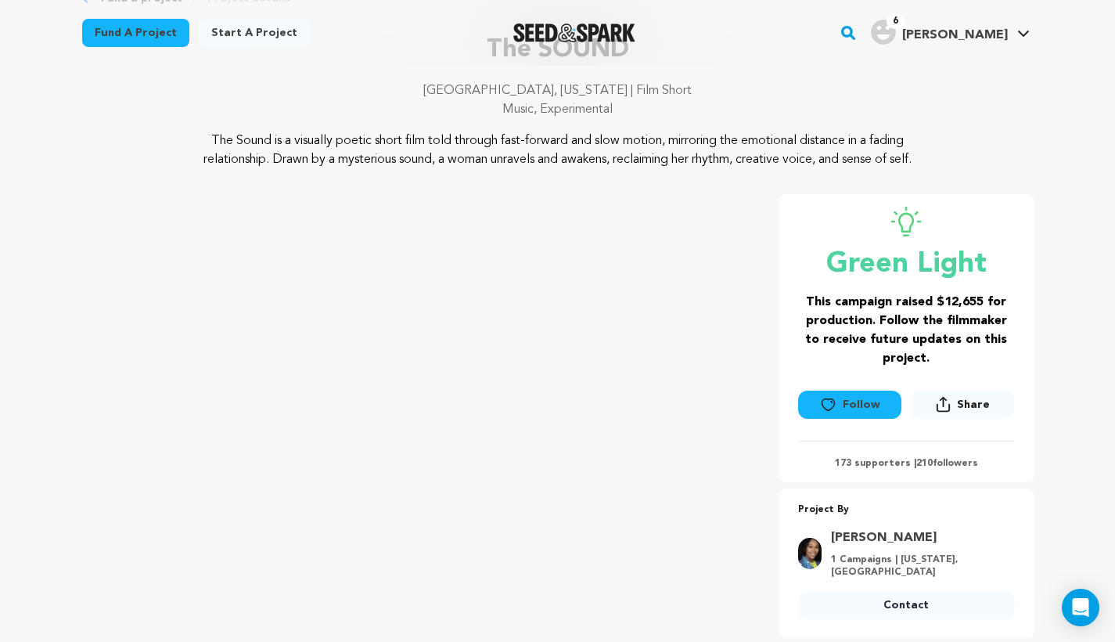
scroll to position [118, 0]
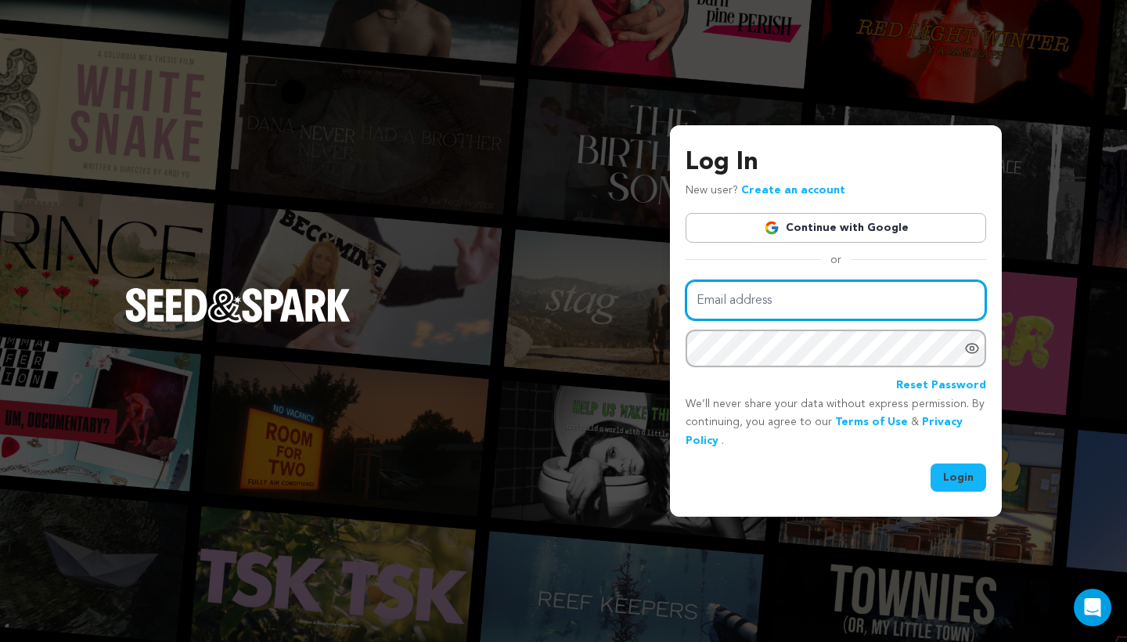
type input "[PERSON_NAME][EMAIL_ADDRESS][DOMAIN_NAME]"
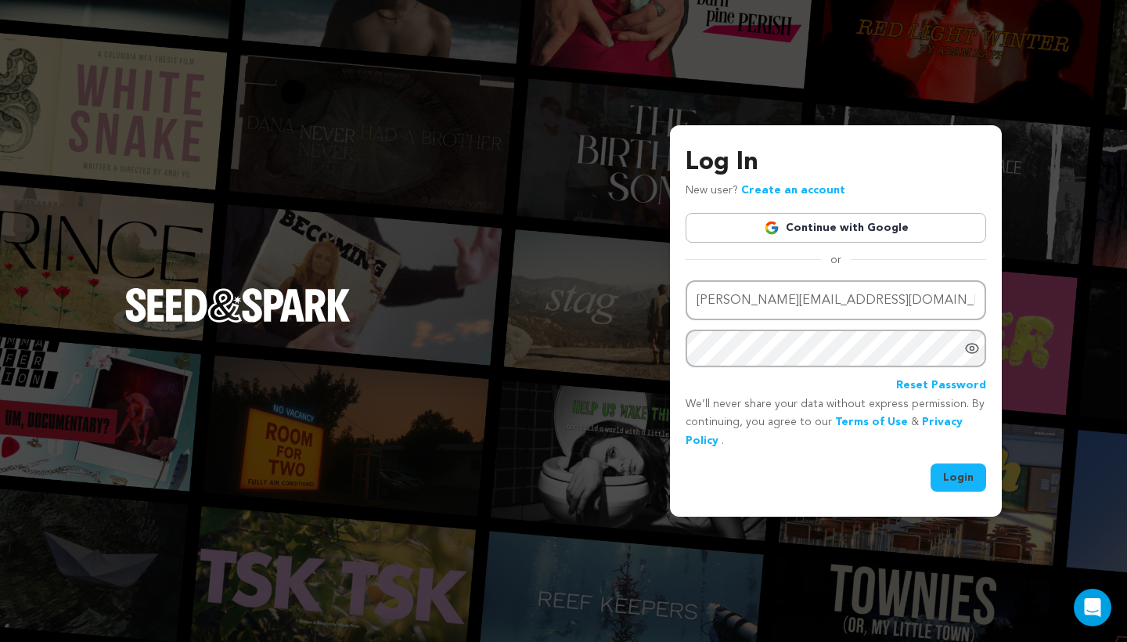
click at [967, 474] on button "Login" at bounding box center [958, 477] width 56 height 28
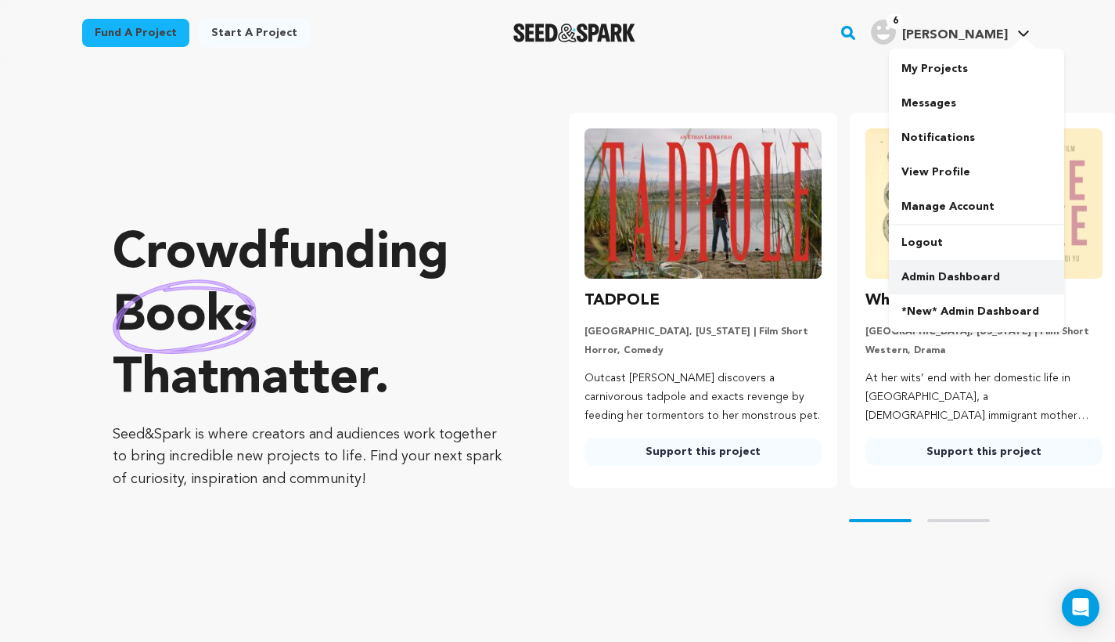
drag, startPoint x: 968, startPoint y: 259, endPoint x: 967, endPoint y: 271, distance: 12.5
click at [967, 271] on div "My Projects Messages Notifications View Profile Manage Account Logout Admin Das…" at bounding box center [976, 190] width 175 height 283
click at [957, 275] on link "Admin Dashboard" at bounding box center [976, 277] width 175 height 34
